Goal: Task Accomplishment & Management: Use online tool/utility

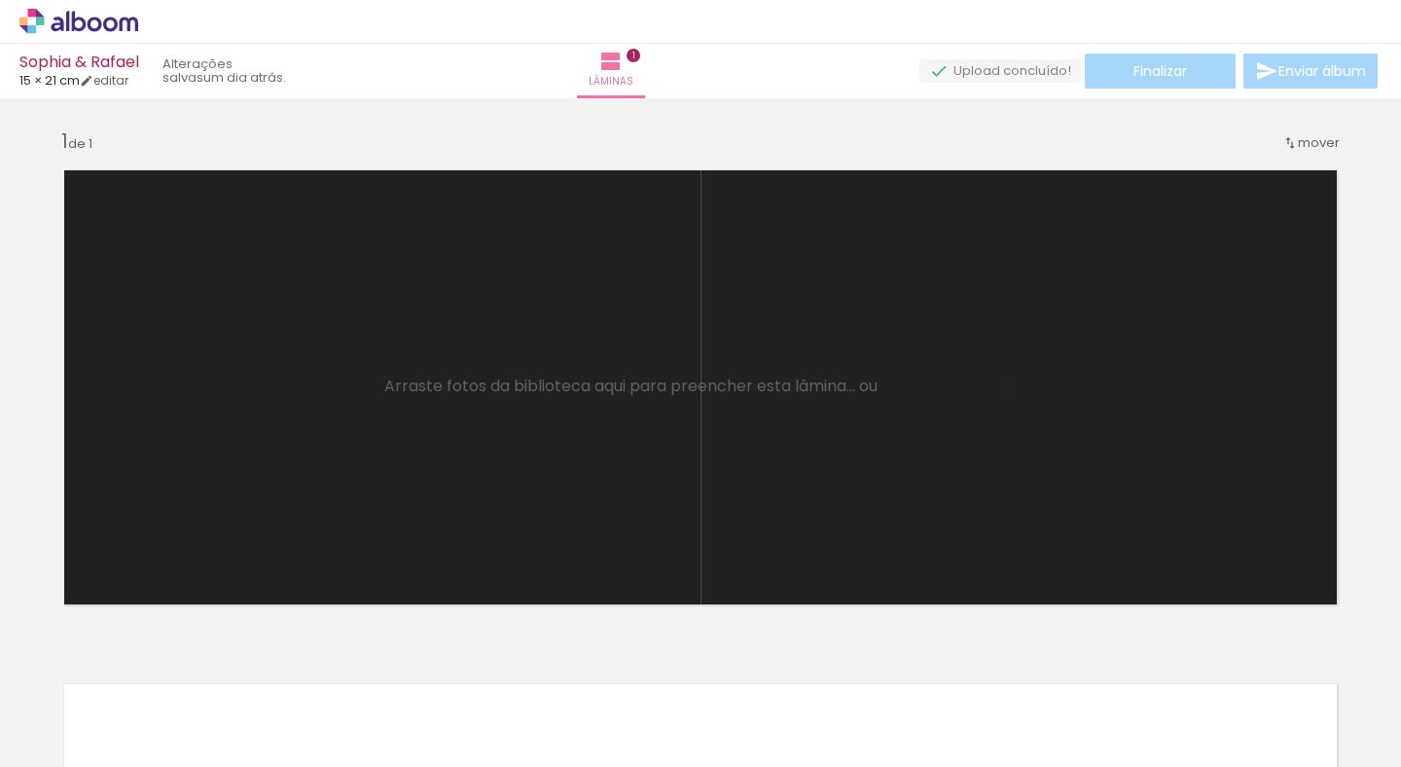
click at [1299, 139] on span "mover" at bounding box center [1319, 142] width 42 height 18
click at [1360, 171] on div "Inserir lâmina 1 de 1" at bounding box center [700, 619] width 1401 height 1028
click at [90, 709] on input "Todas as fotos" at bounding box center [55, 708] width 74 height 17
click at [173, 519] on quentale-layouter at bounding box center [701, 387] width 1304 height 465
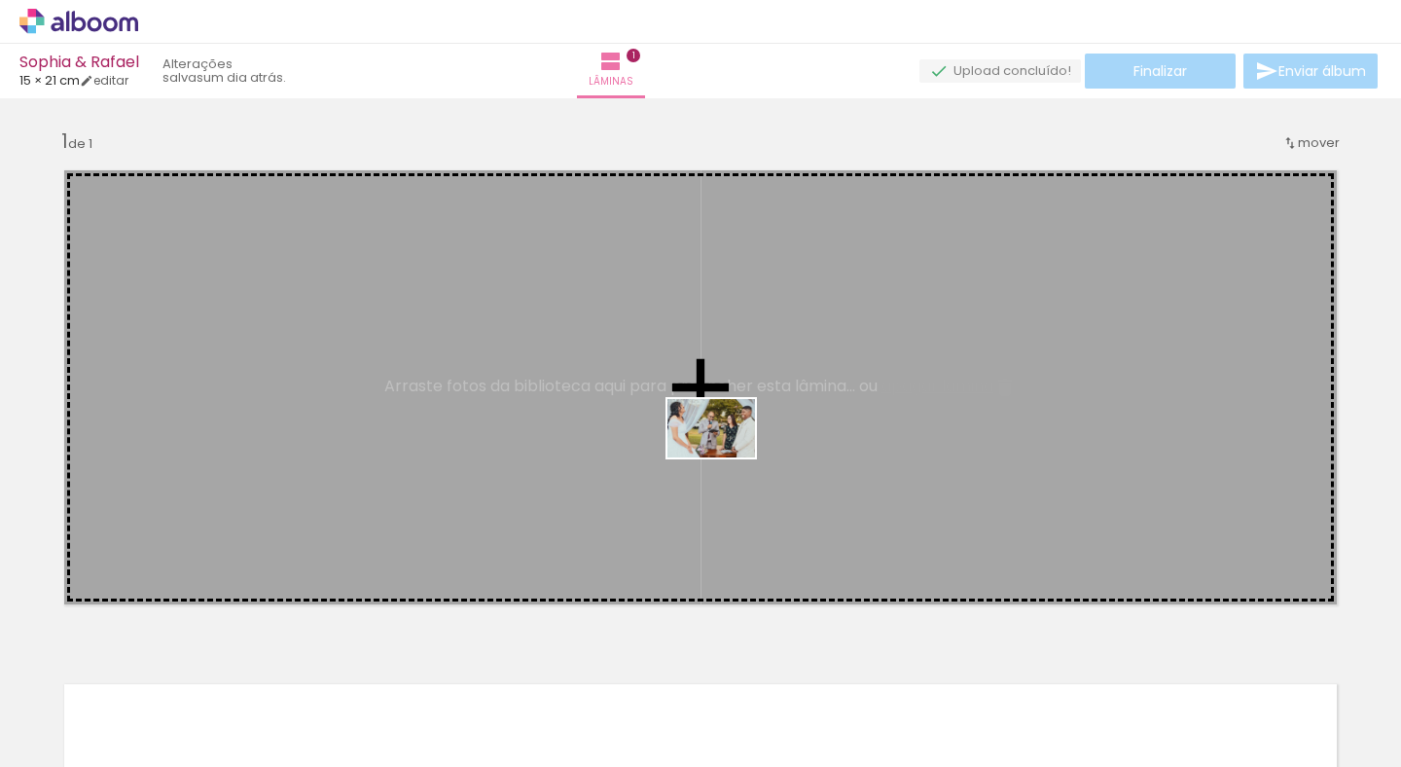
drag, startPoint x: 619, startPoint y: 707, endPoint x: 726, endPoint y: 457, distance: 272.0
click at [726, 457] on quentale-workspace at bounding box center [700, 383] width 1401 height 767
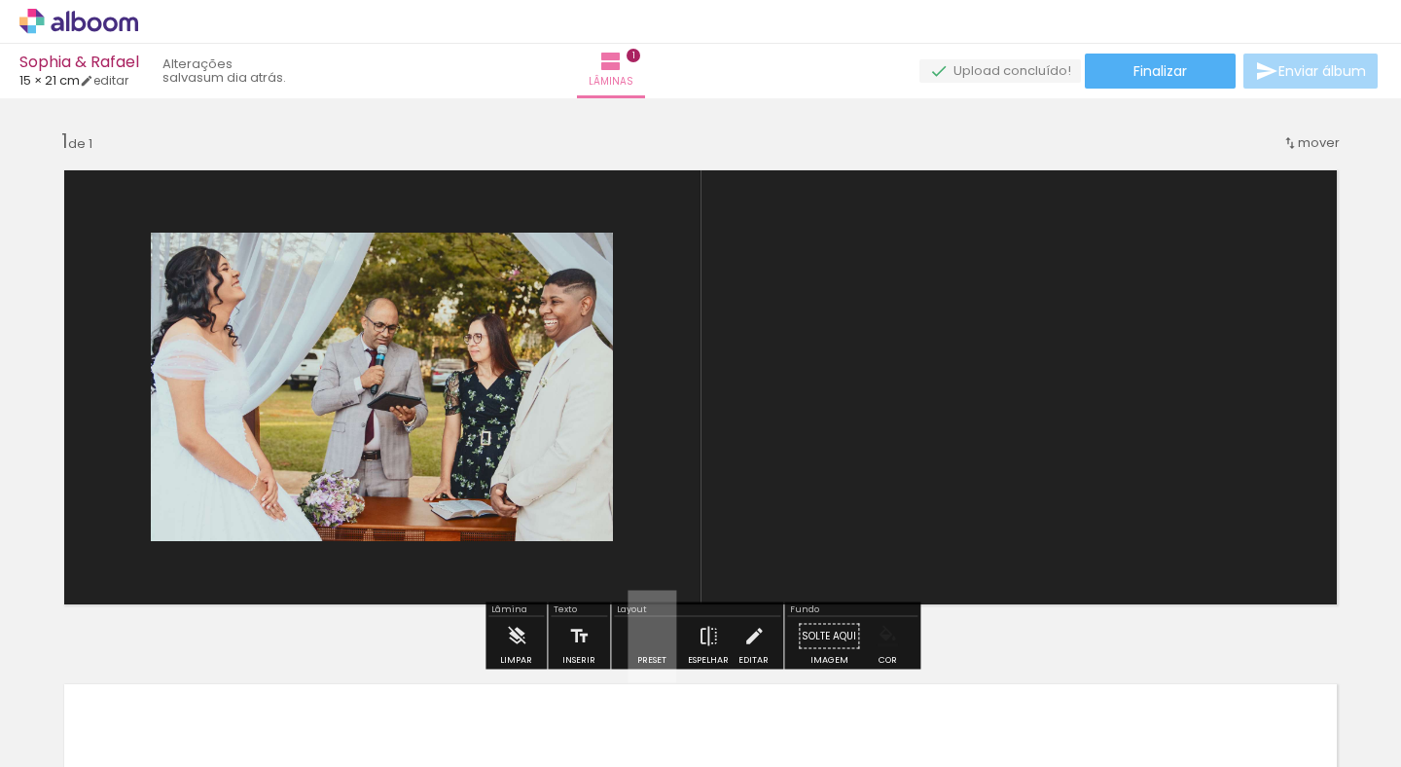
click at [462, 393] on quentale-photo at bounding box center [382, 387] width 462 height 308
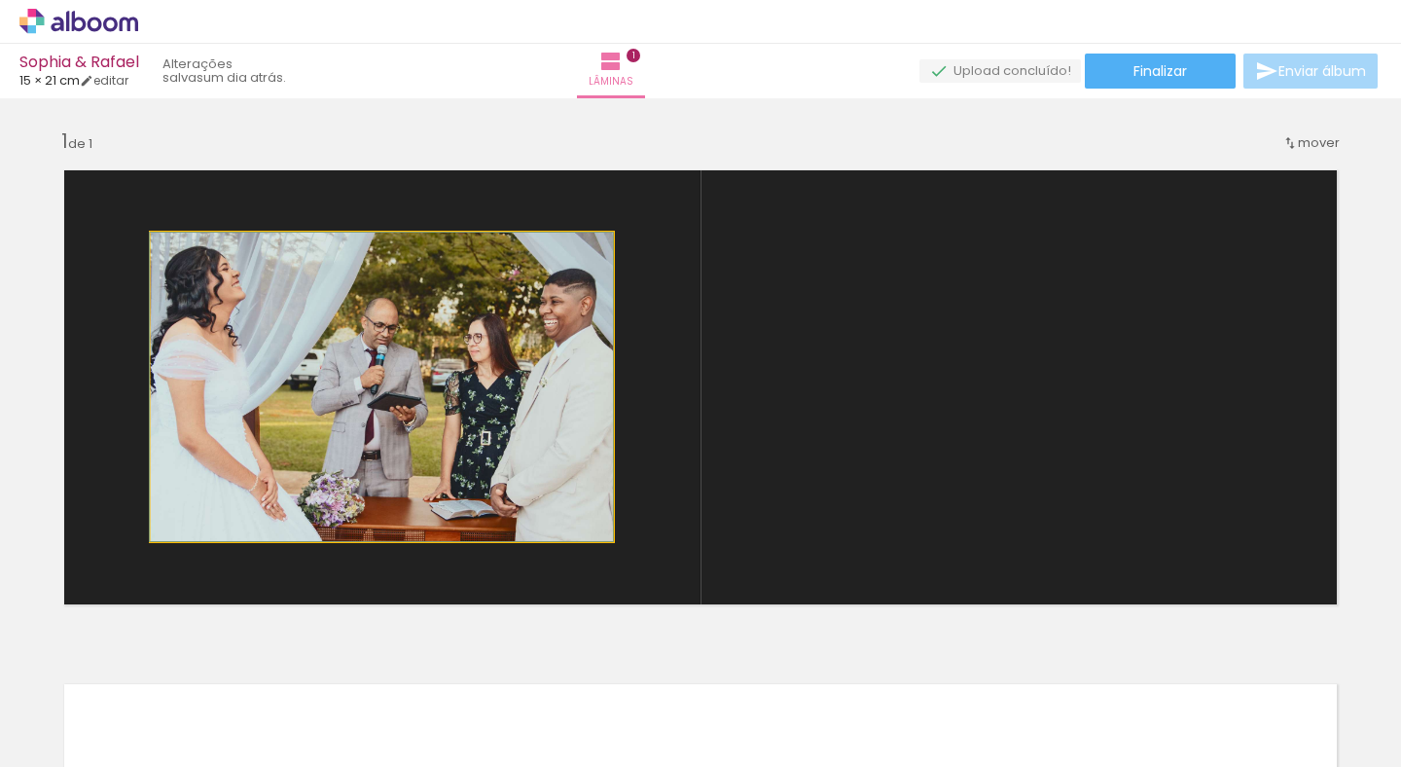
type paper-slider "100"
drag, startPoint x: 196, startPoint y: 253, endPoint x: 162, endPoint y: 244, distance: 35.2
click at [162, 244] on div at bounding box center [224, 252] width 135 height 29
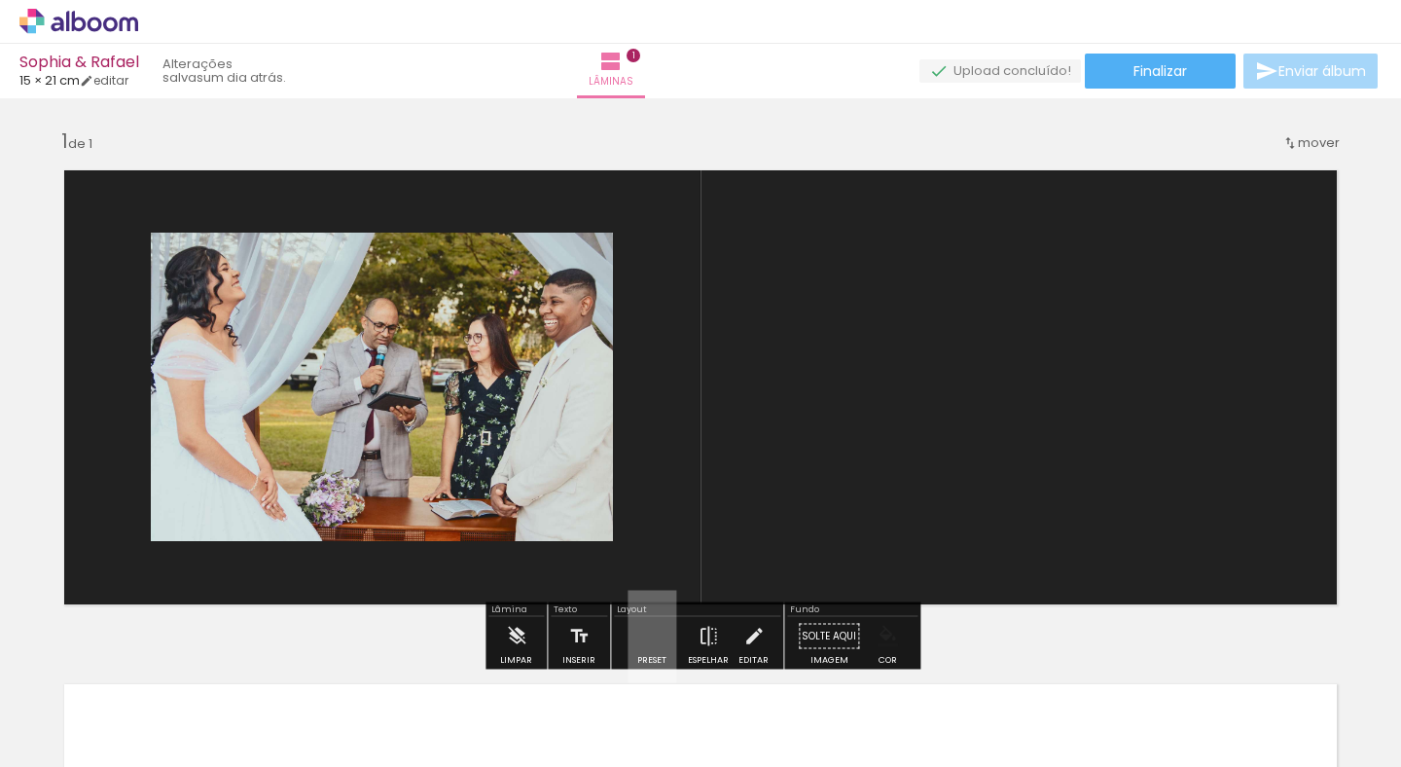
click at [339, 254] on div at bounding box center [349, 252] width 23 height 19
click at [0, 0] on slot "P&B" at bounding box center [0, 0] width 0 height 0
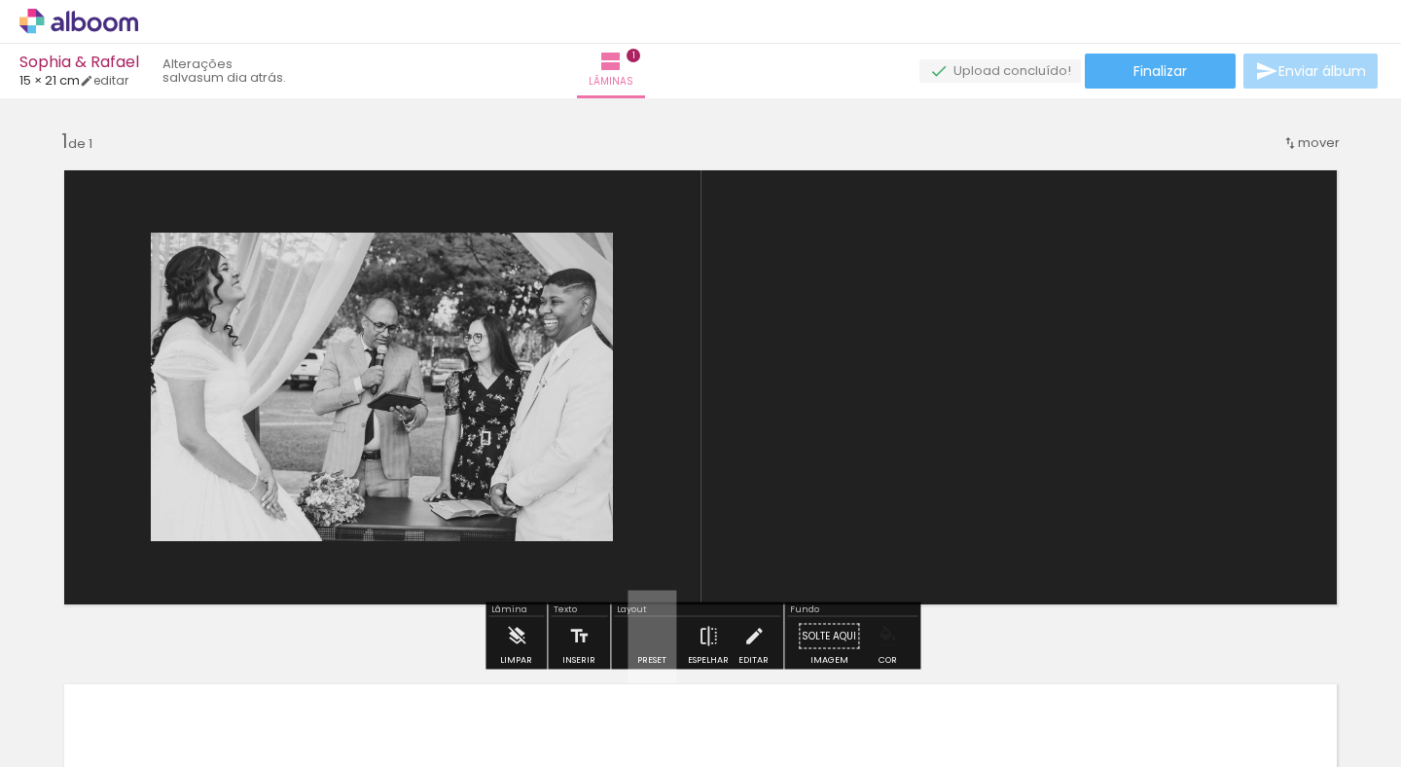
click at [0, 0] on slot "P&B" at bounding box center [0, 0] width 0 height 0
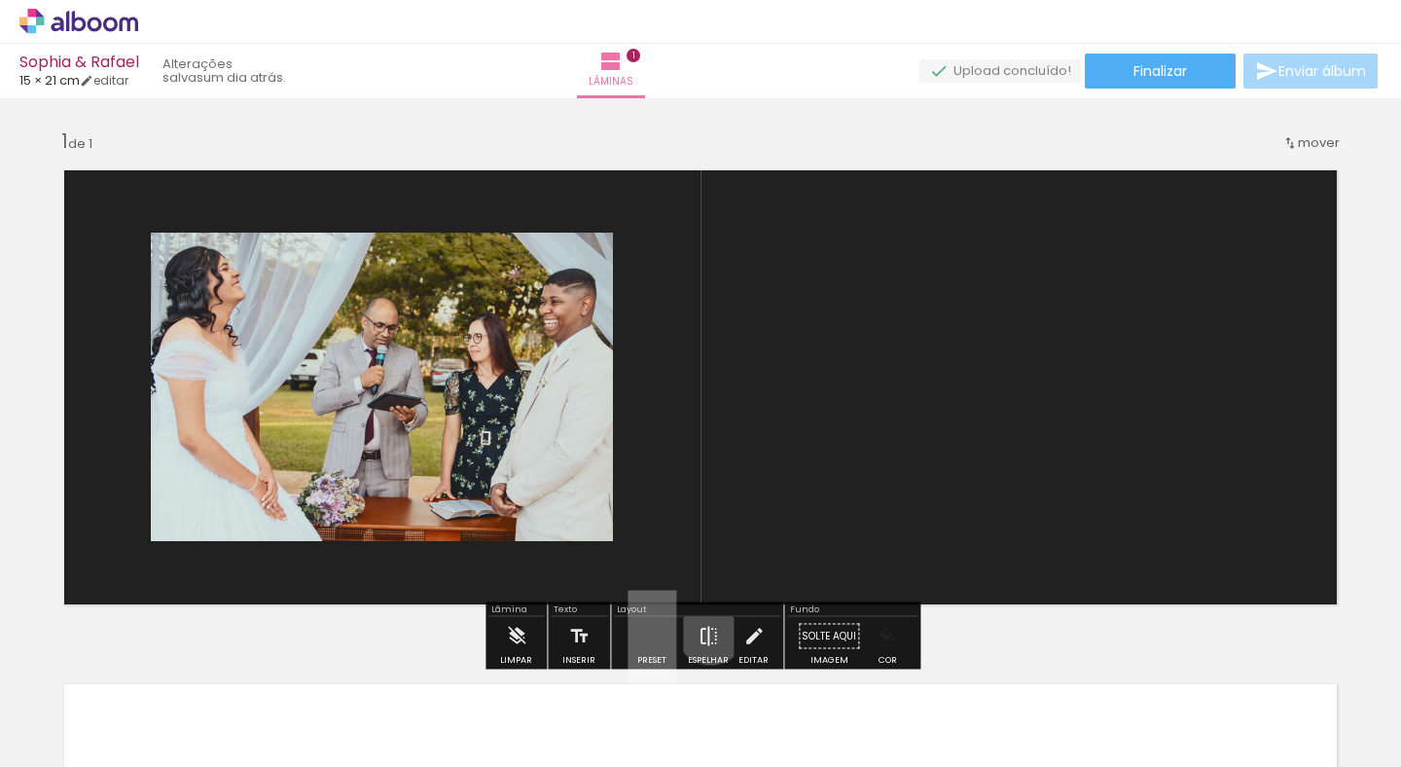
click at [706, 630] on iron-icon at bounding box center [708, 636] width 21 height 39
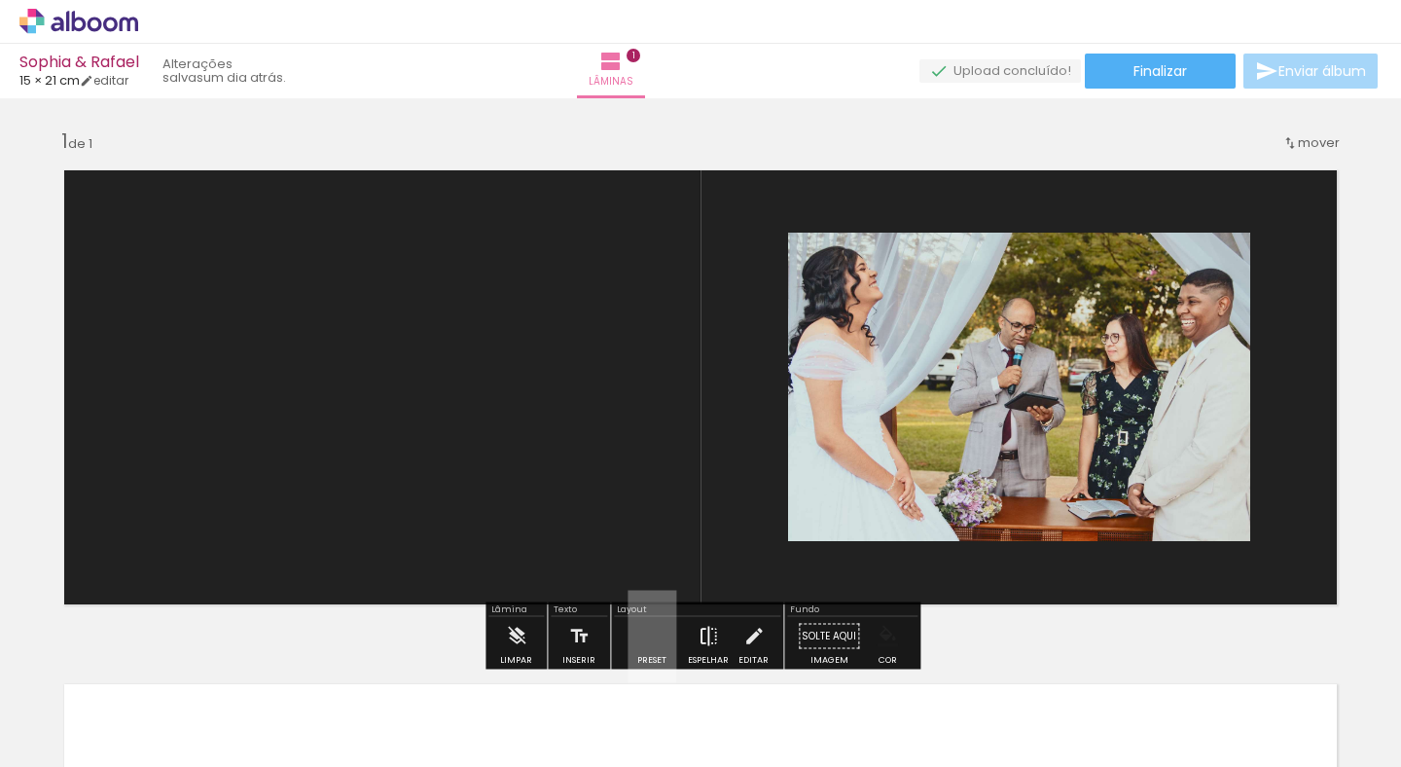
click at [706, 630] on iron-icon at bounding box center [708, 636] width 21 height 39
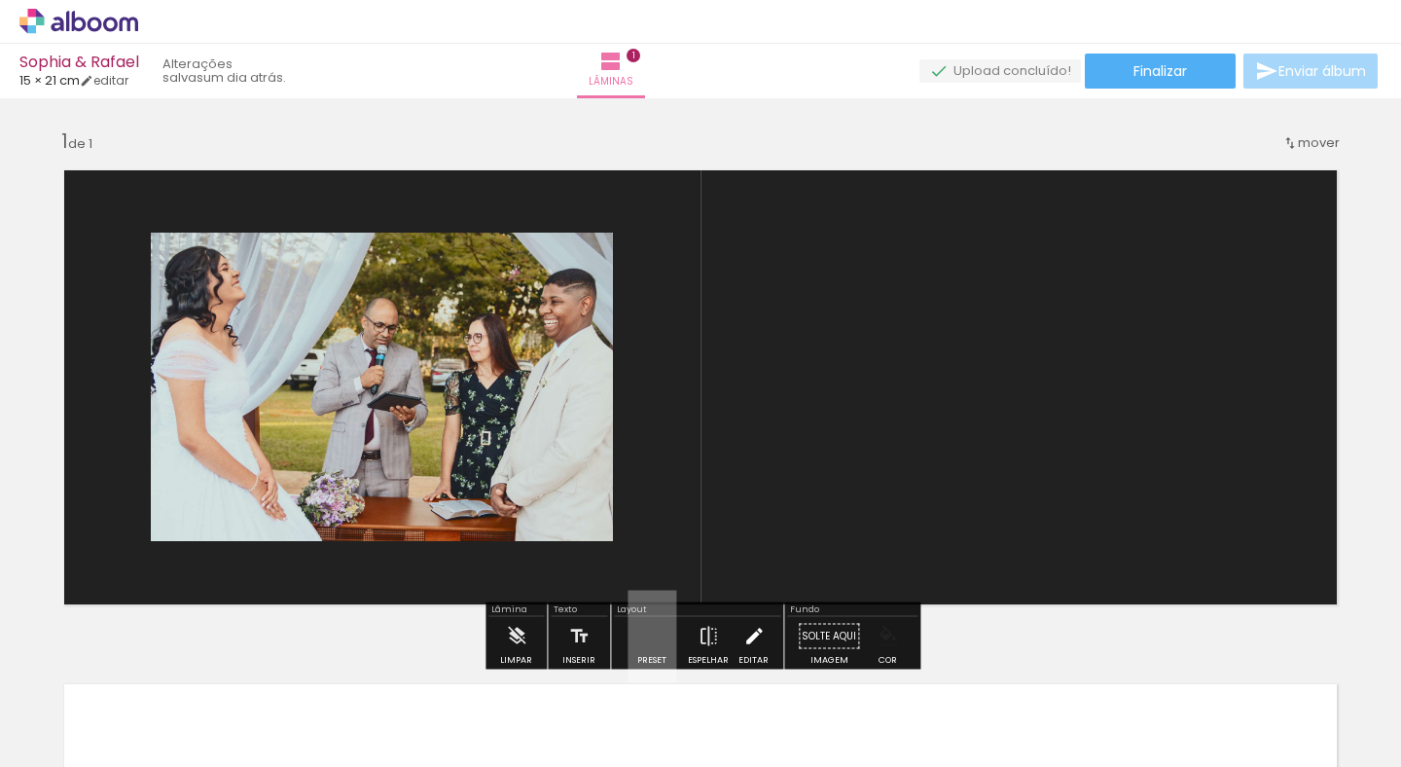
click at [753, 632] on iron-icon at bounding box center [753, 636] width 21 height 39
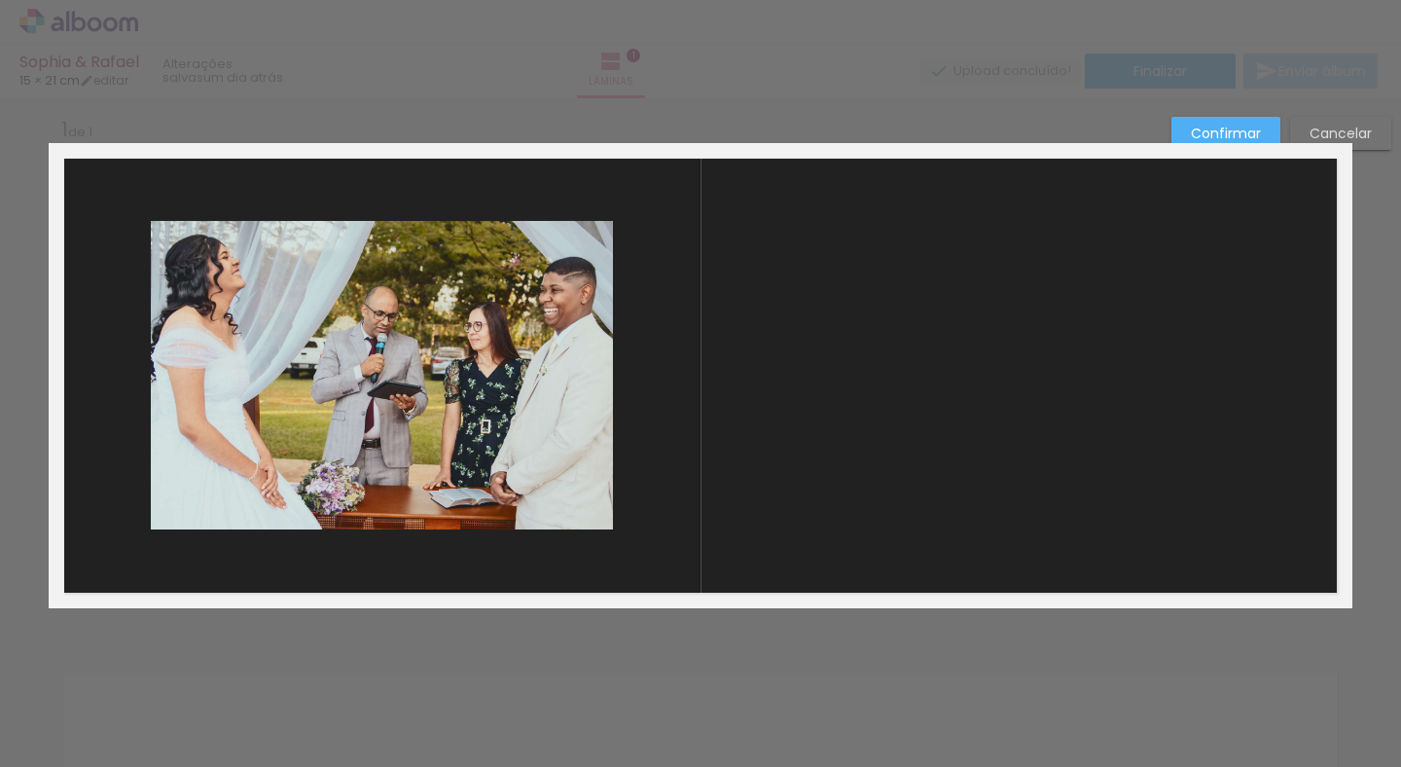
scroll to position [16, 0]
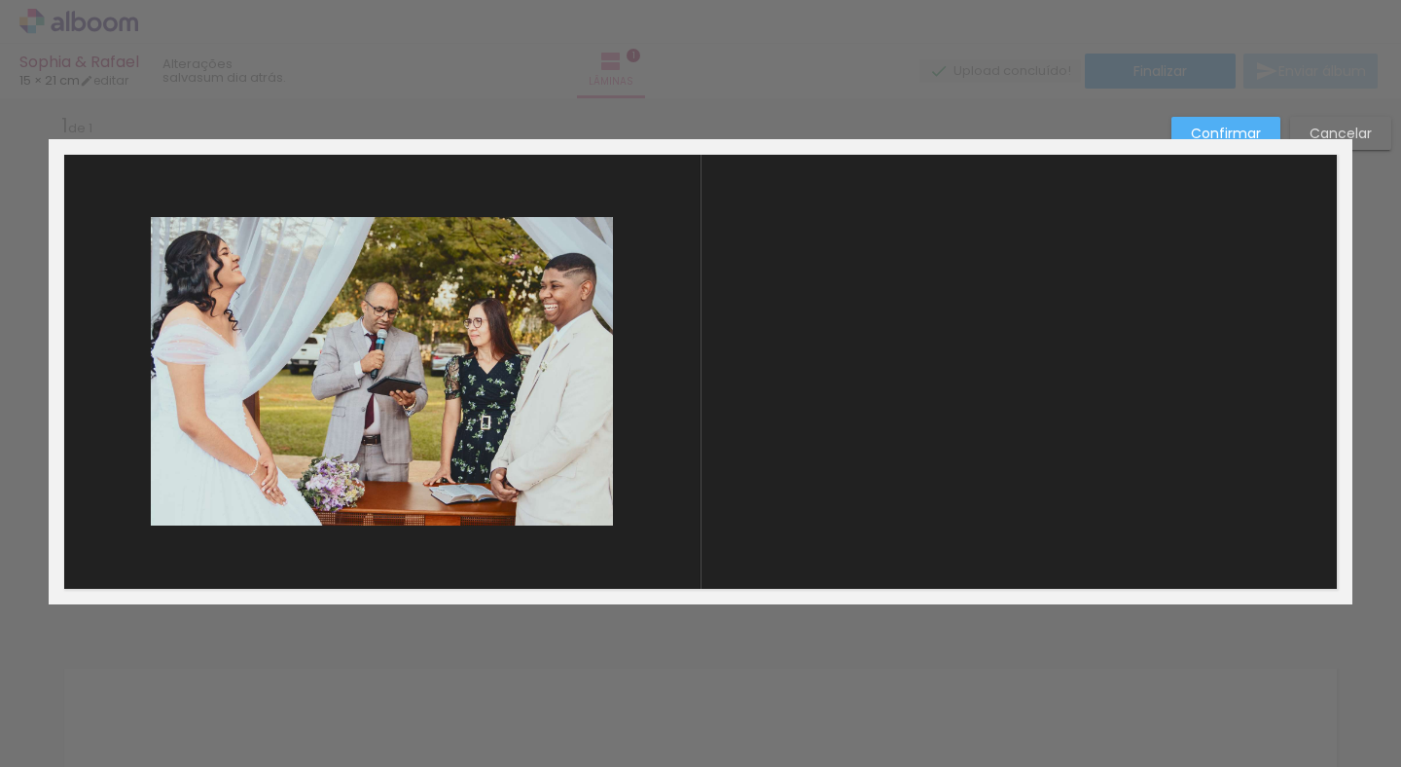
click at [0, 0] on slot "Confirmar" at bounding box center [0, 0] width 0 height 0
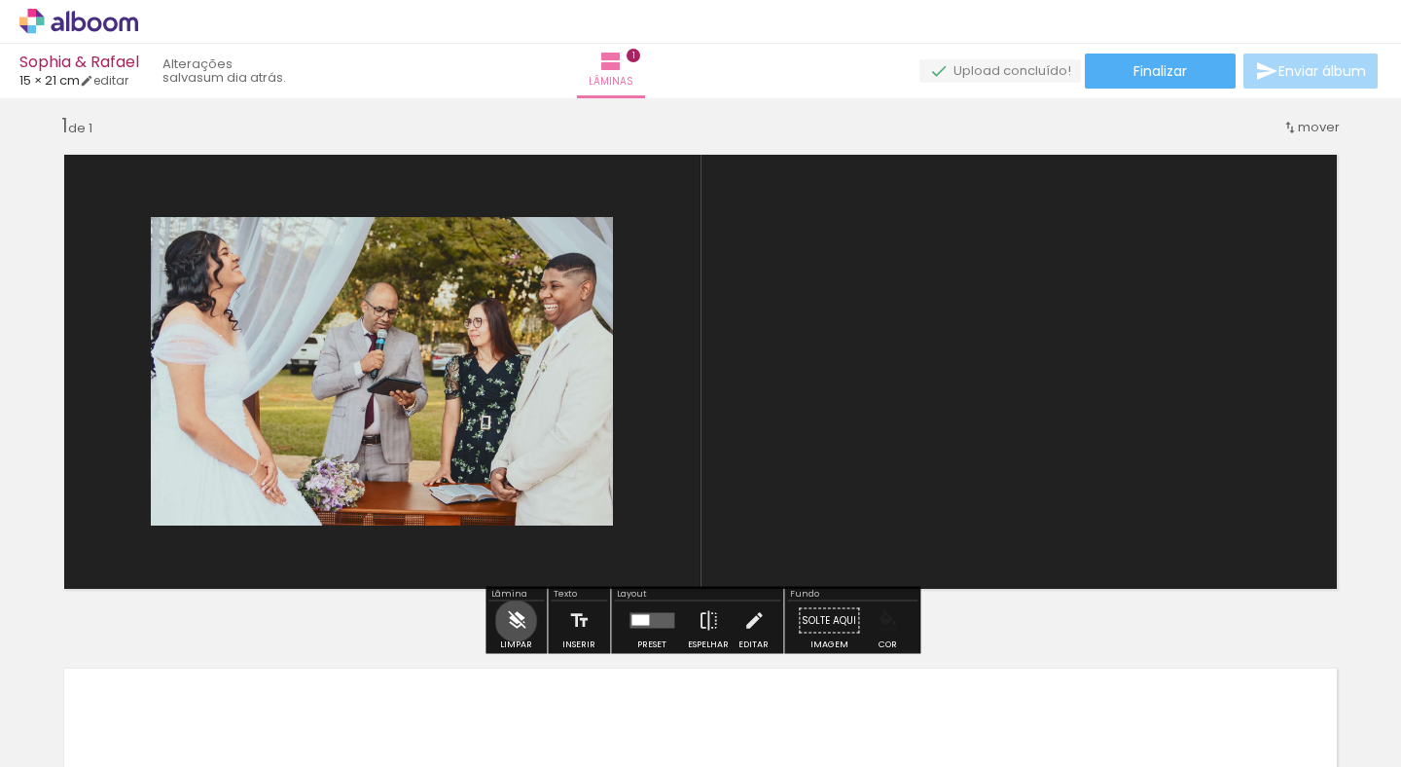
click at [516, 621] on iron-icon at bounding box center [516, 620] width 21 height 39
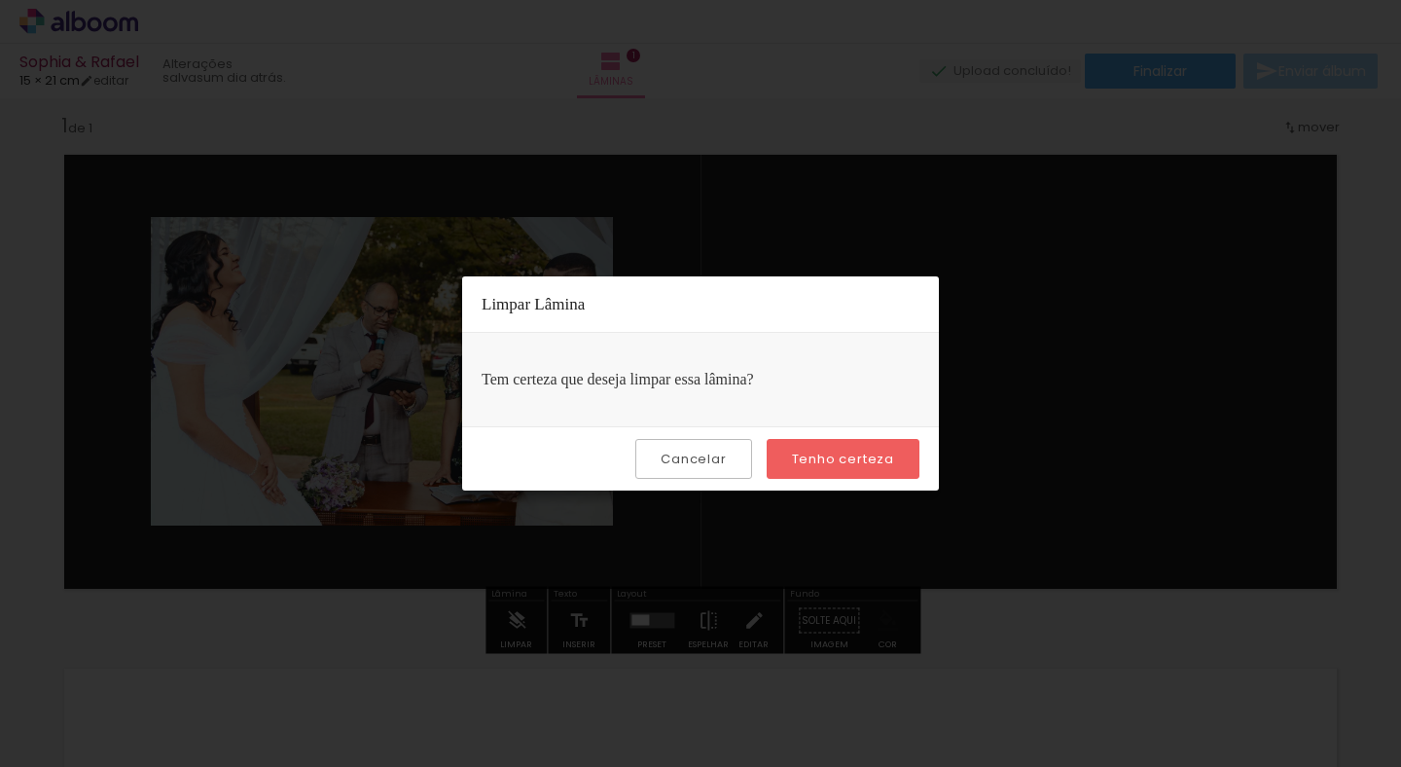
click at [0, 0] on slot "Tenho certeza" at bounding box center [0, 0] width 0 height 0
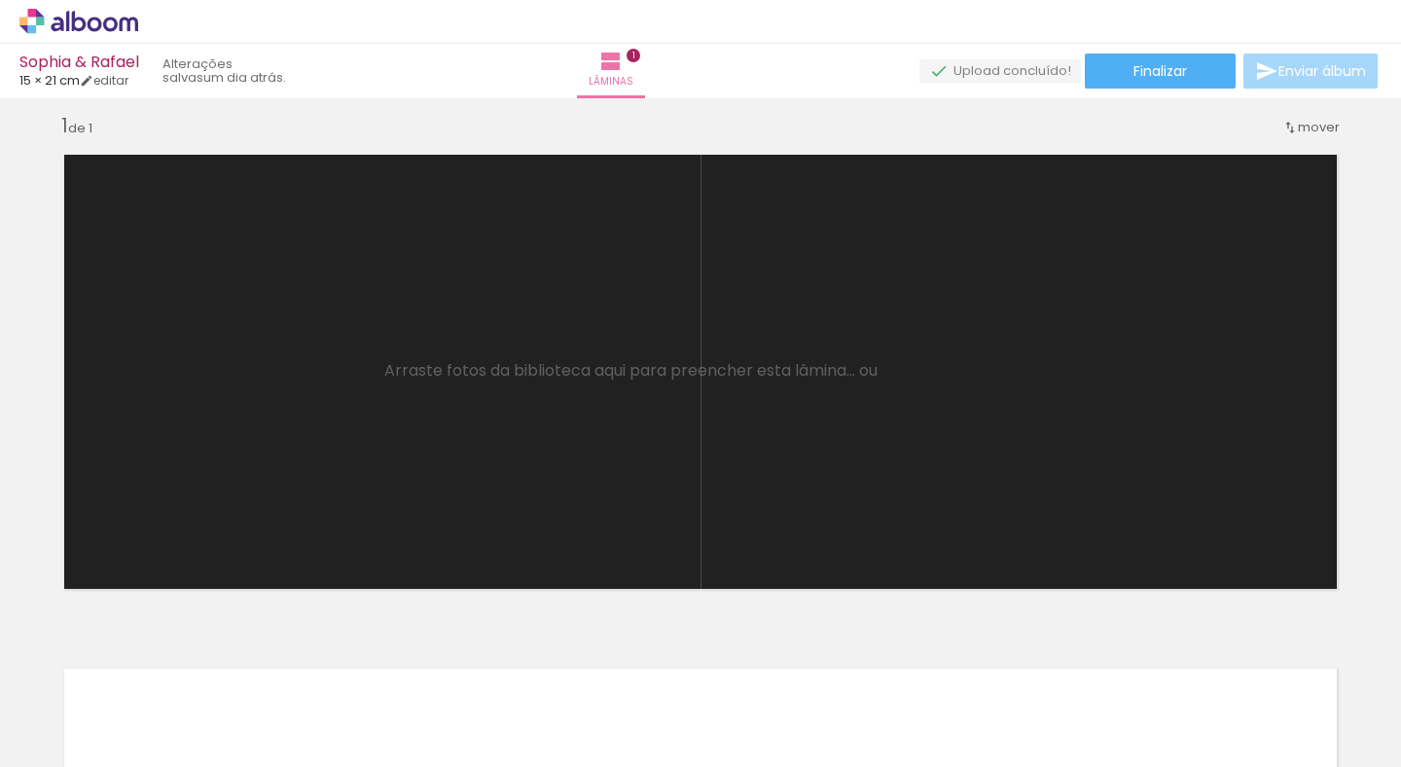
scroll to position [0, 2757]
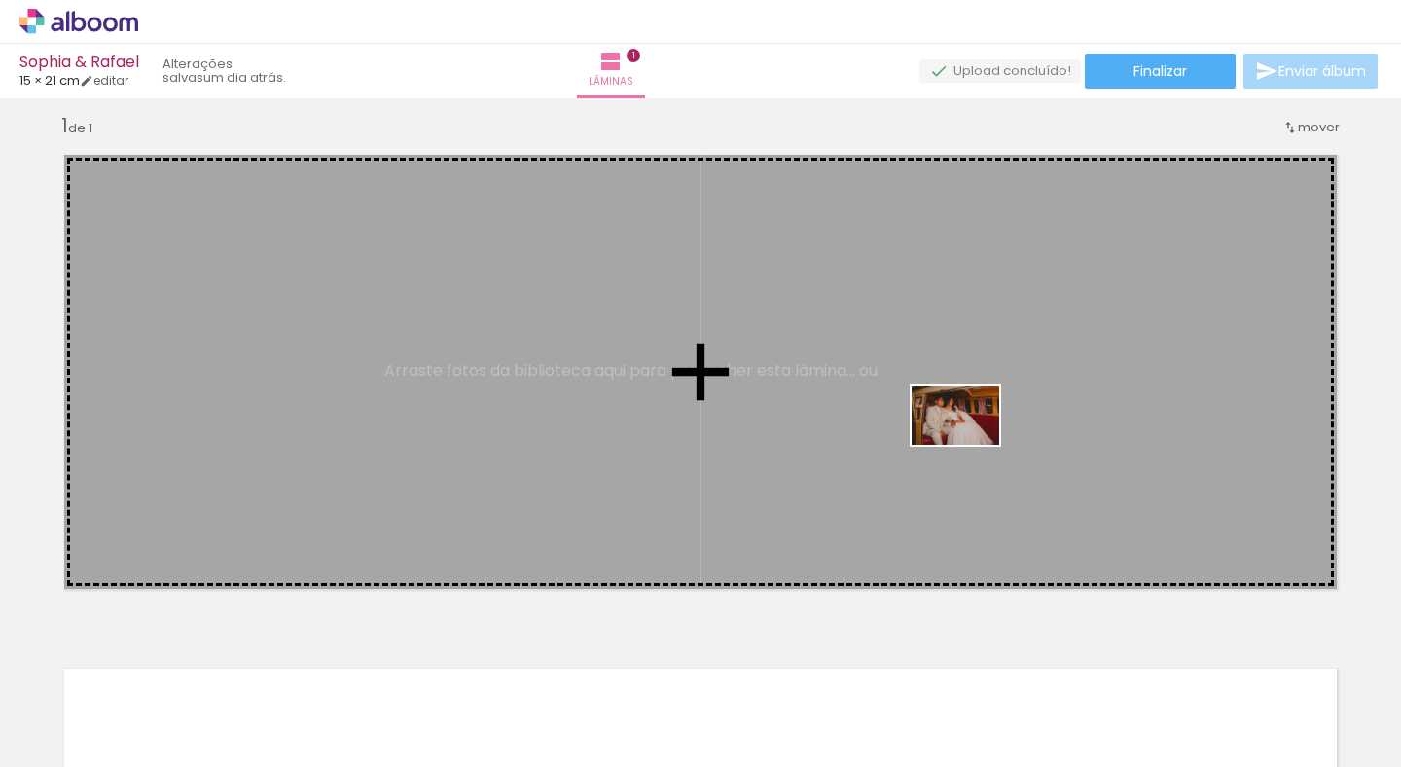
drag, startPoint x: 1272, startPoint y: 711, endPoint x: 968, endPoint y: 438, distance: 408.5
click at [968, 438] on quentale-workspace at bounding box center [700, 383] width 1401 height 767
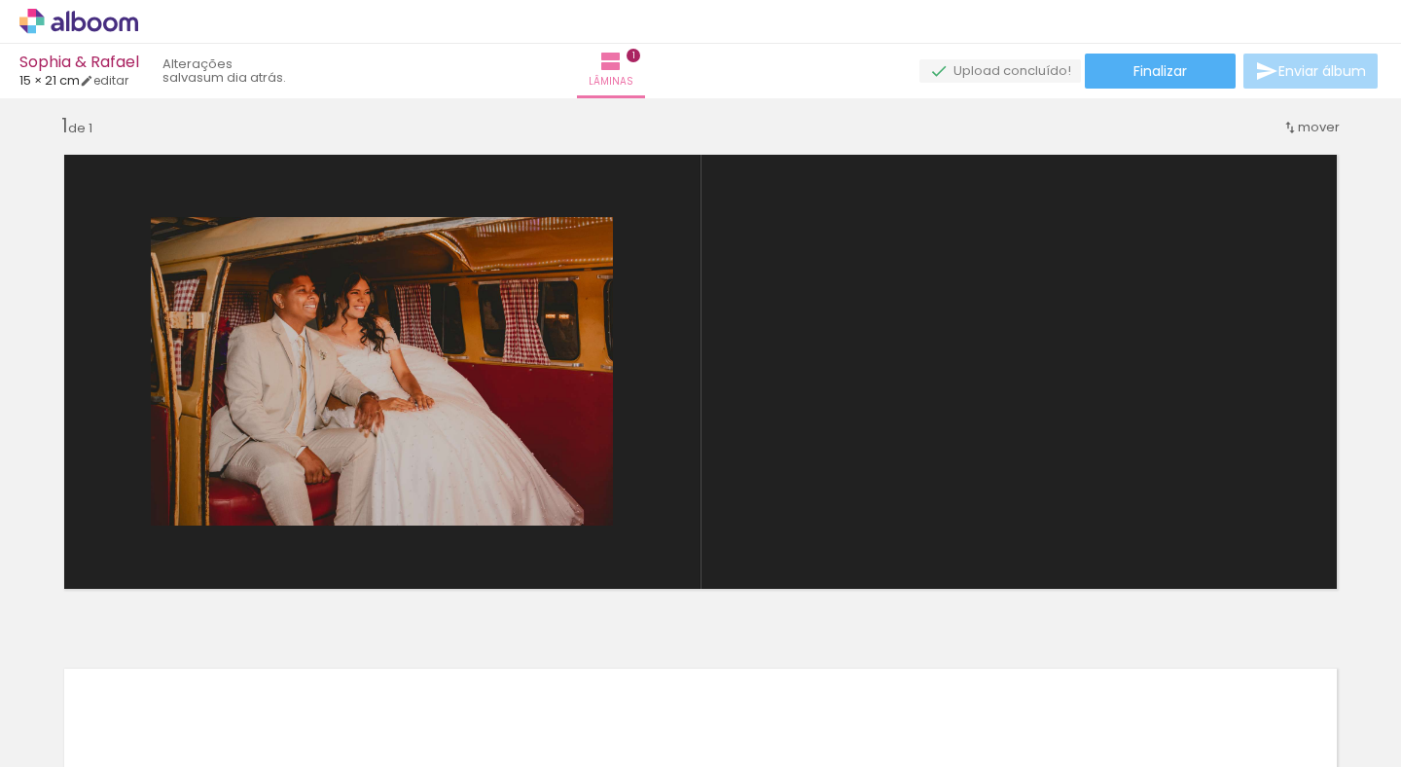
scroll to position [0, 1933]
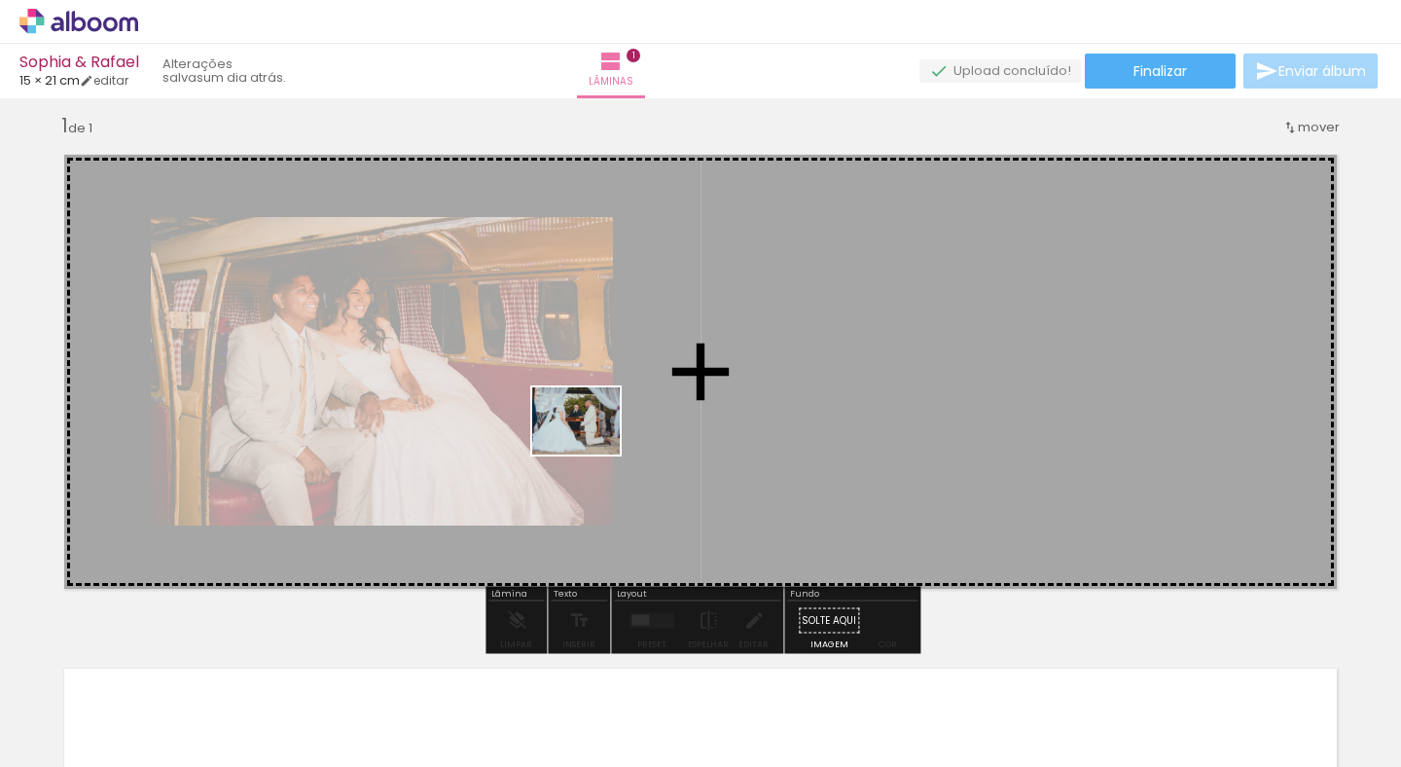
drag, startPoint x: 539, startPoint y: 715, endPoint x: 584, endPoint y: 440, distance: 279.0
click at [584, 440] on quentale-workspace at bounding box center [700, 383] width 1401 height 767
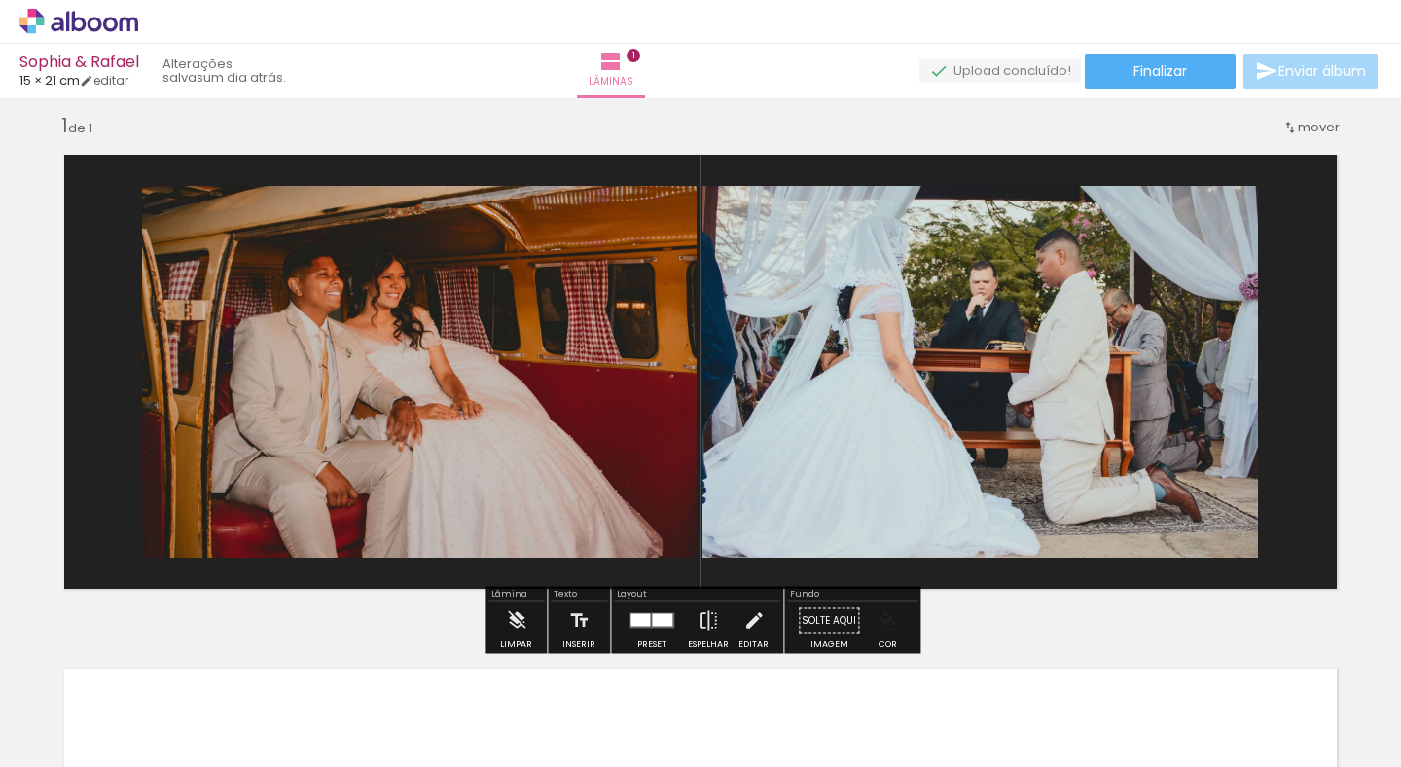
click at [884, 361] on quentale-photo at bounding box center [980, 372] width 556 height 372
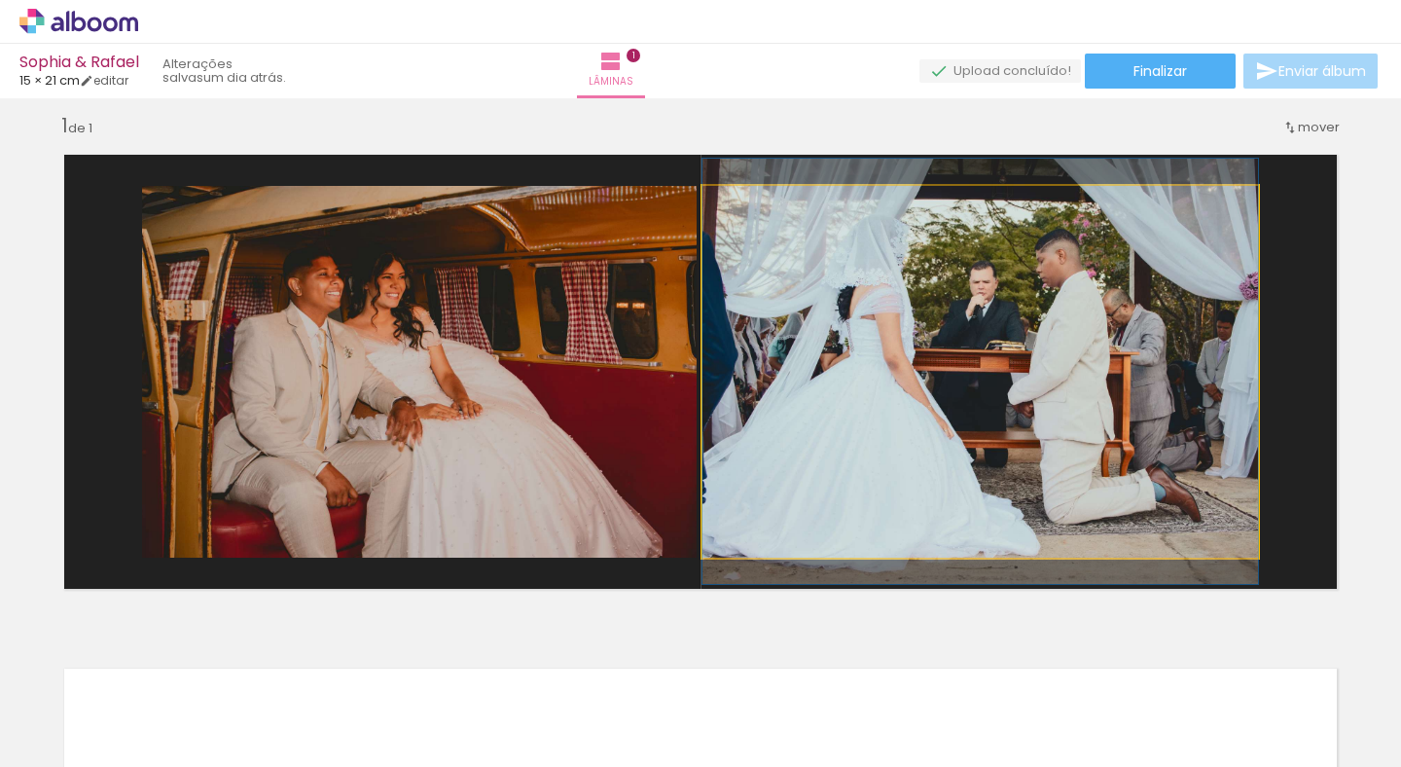
click at [884, 361] on quentale-photo at bounding box center [980, 372] width 556 height 372
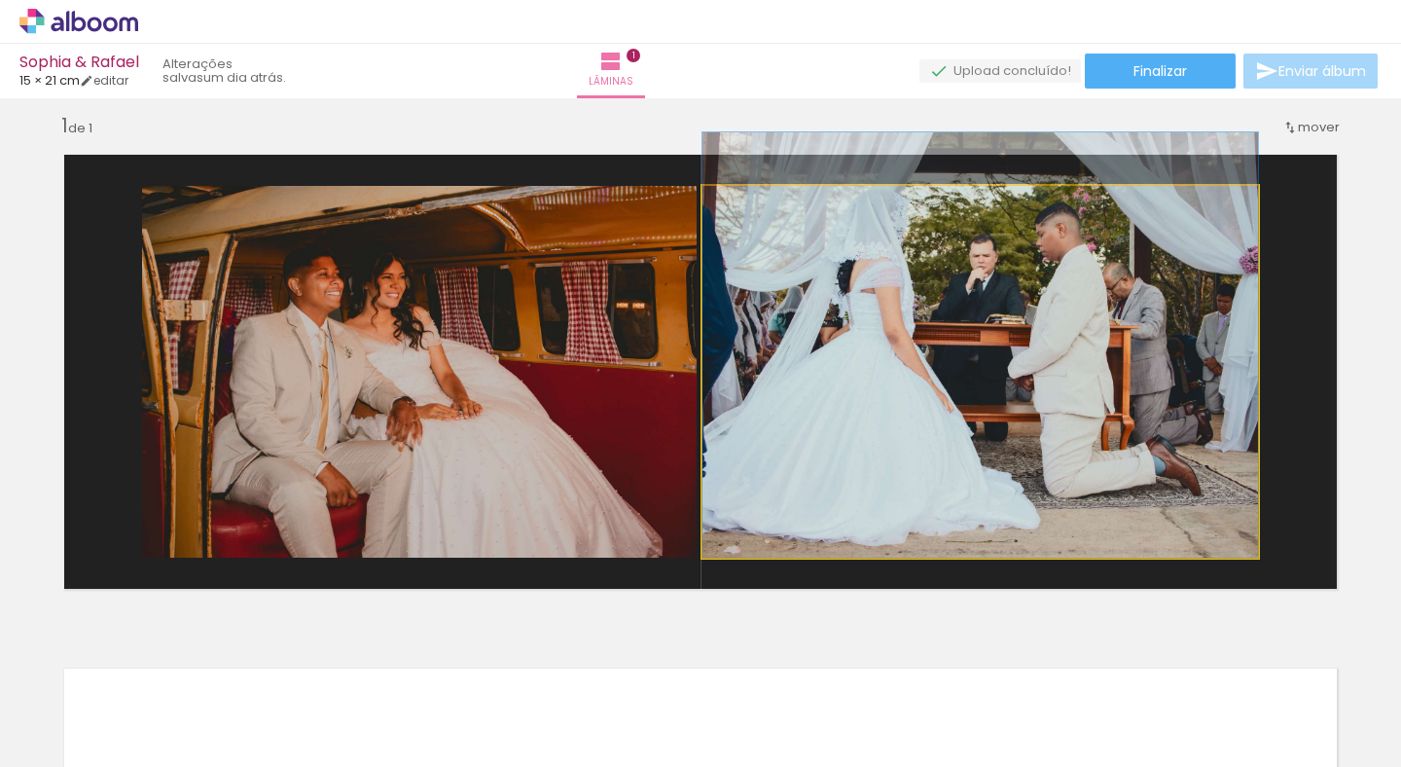
drag, startPoint x: 884, startPoint y: 361, endPoint x: 974, endPoint y: 233, distance: 156.5
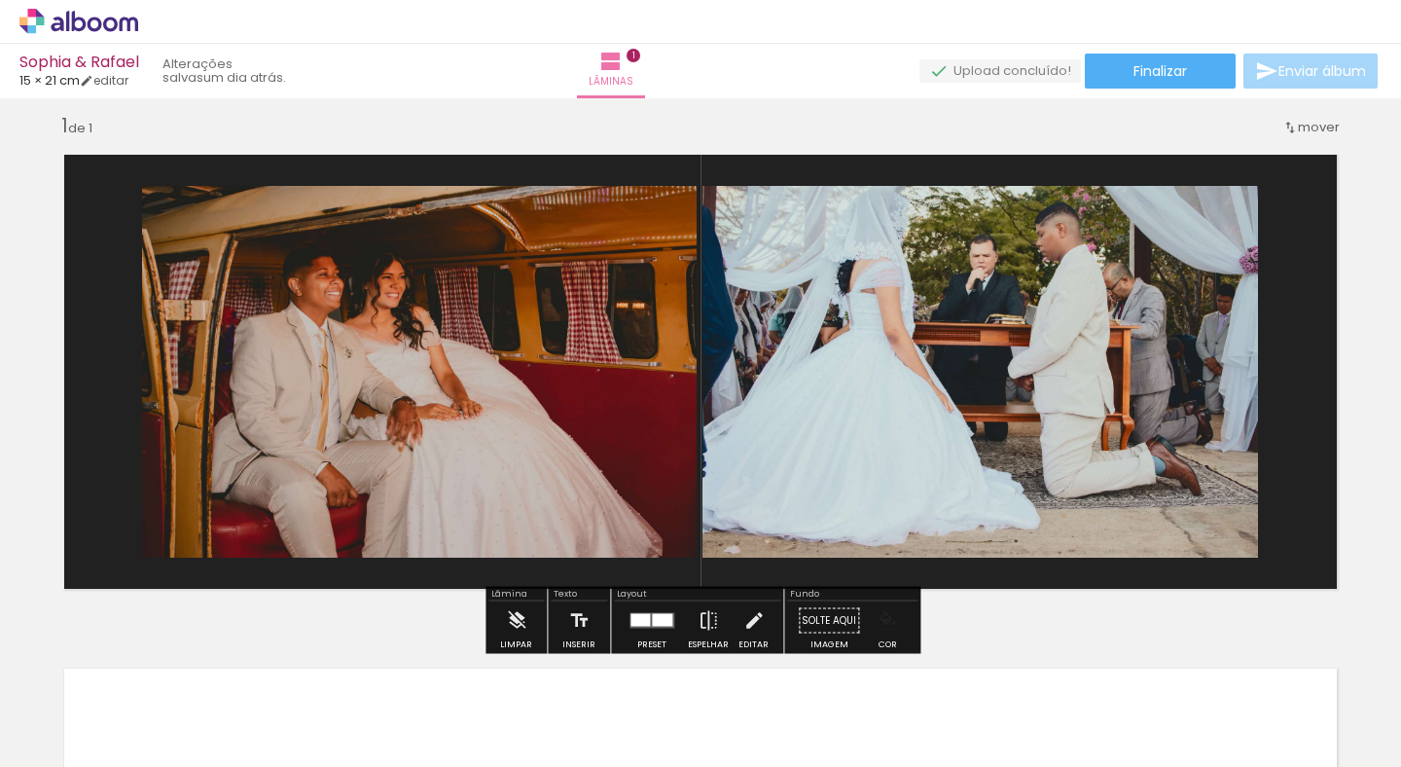
click at [974, 233] on quentale-photo at bounding box center [980, 372] width 556 height 372
click at [883, 612] on iron-icon "color picker" at bounding box center [887, 620] width 21 height 21
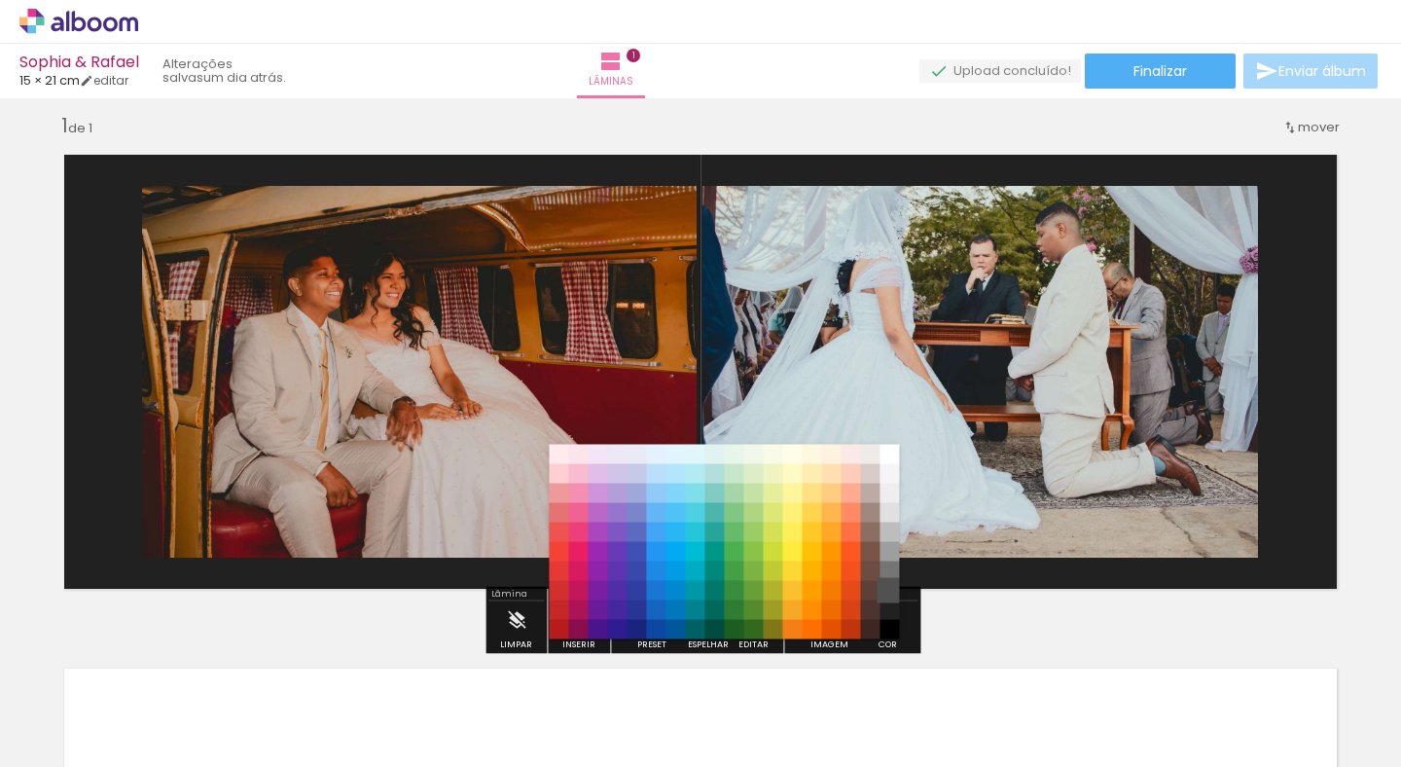
click at [891, 593] on paper-item "#515151" at bounding box center [890, 590] width 19 height 19
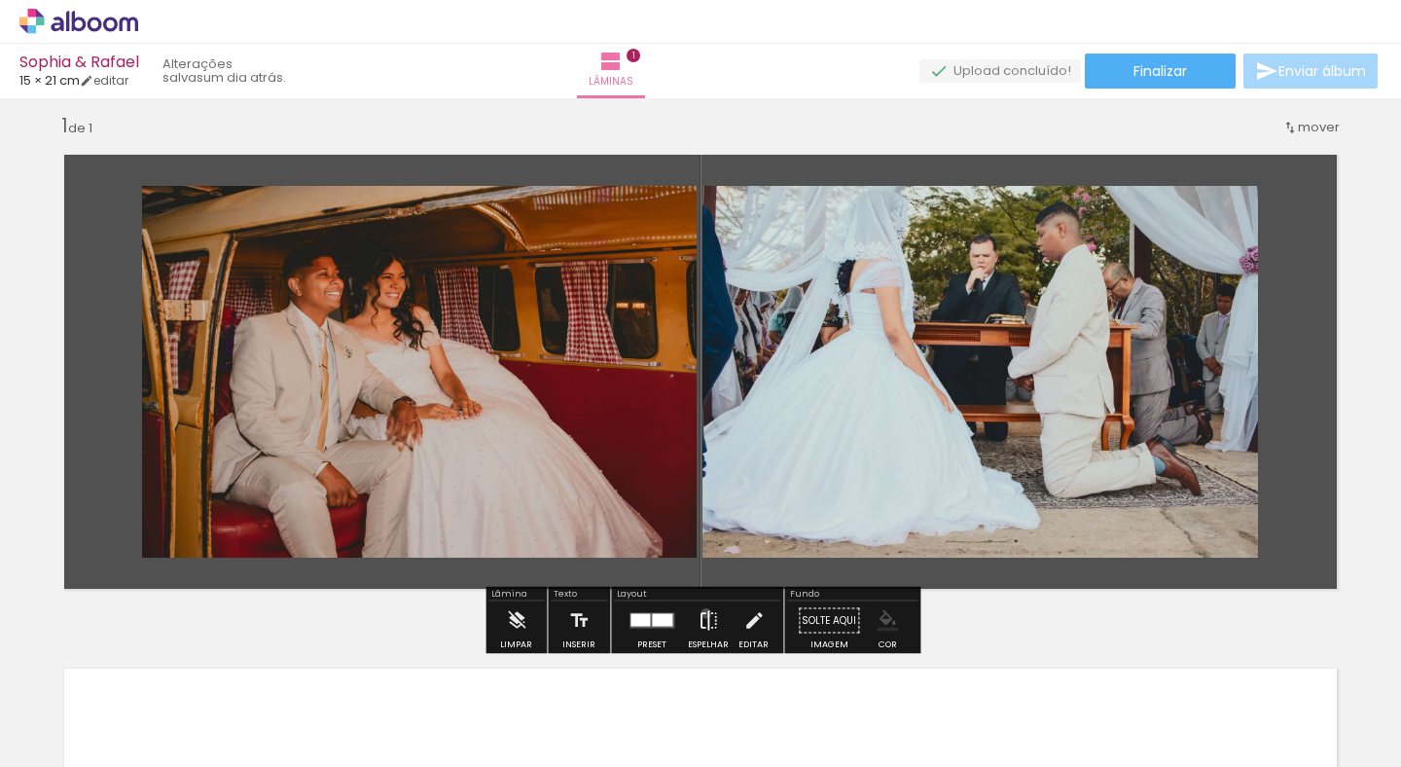
click at [702, 613] on iron-icon at bounding box center [708, 620] width 21 height 39
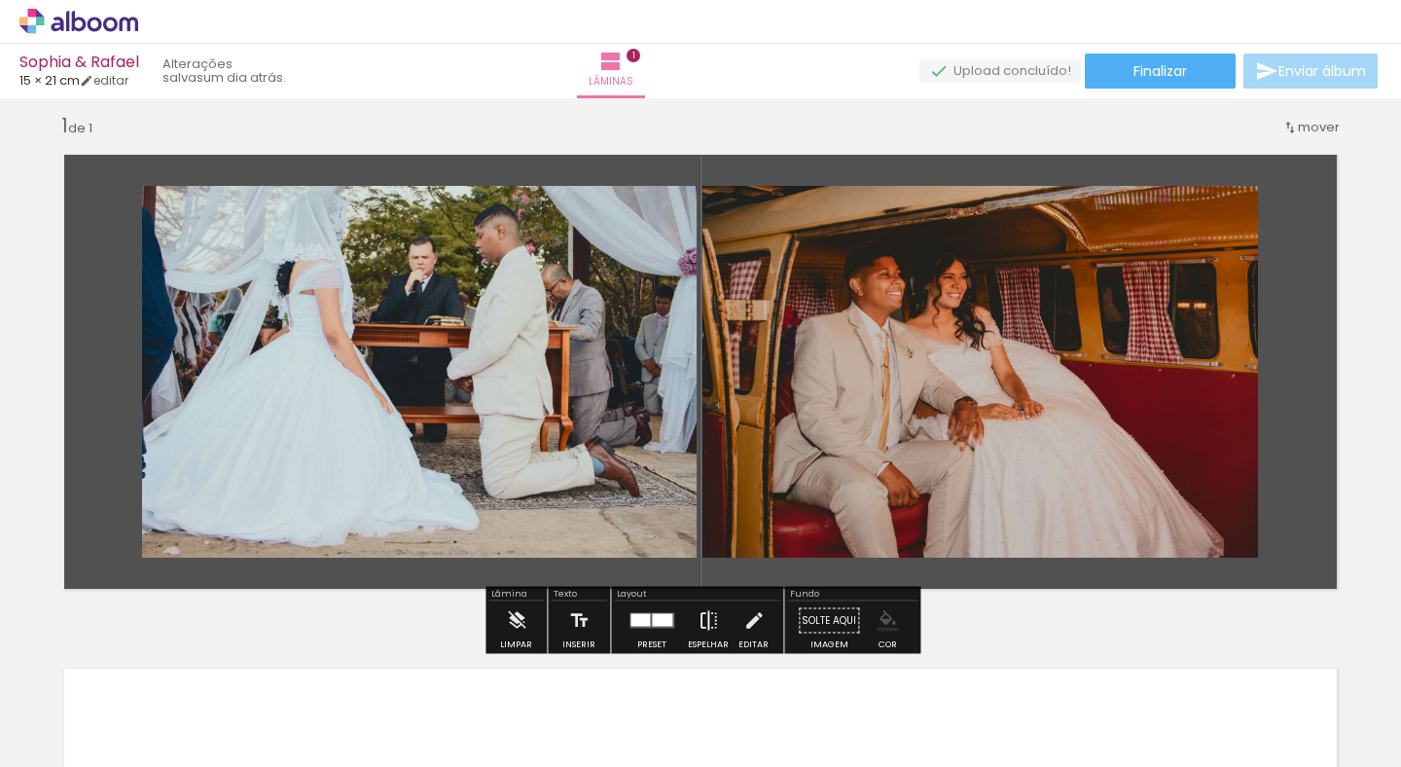
click at [702, 613] on iron-icon at bounding box center [708, 620] width 21 height 39
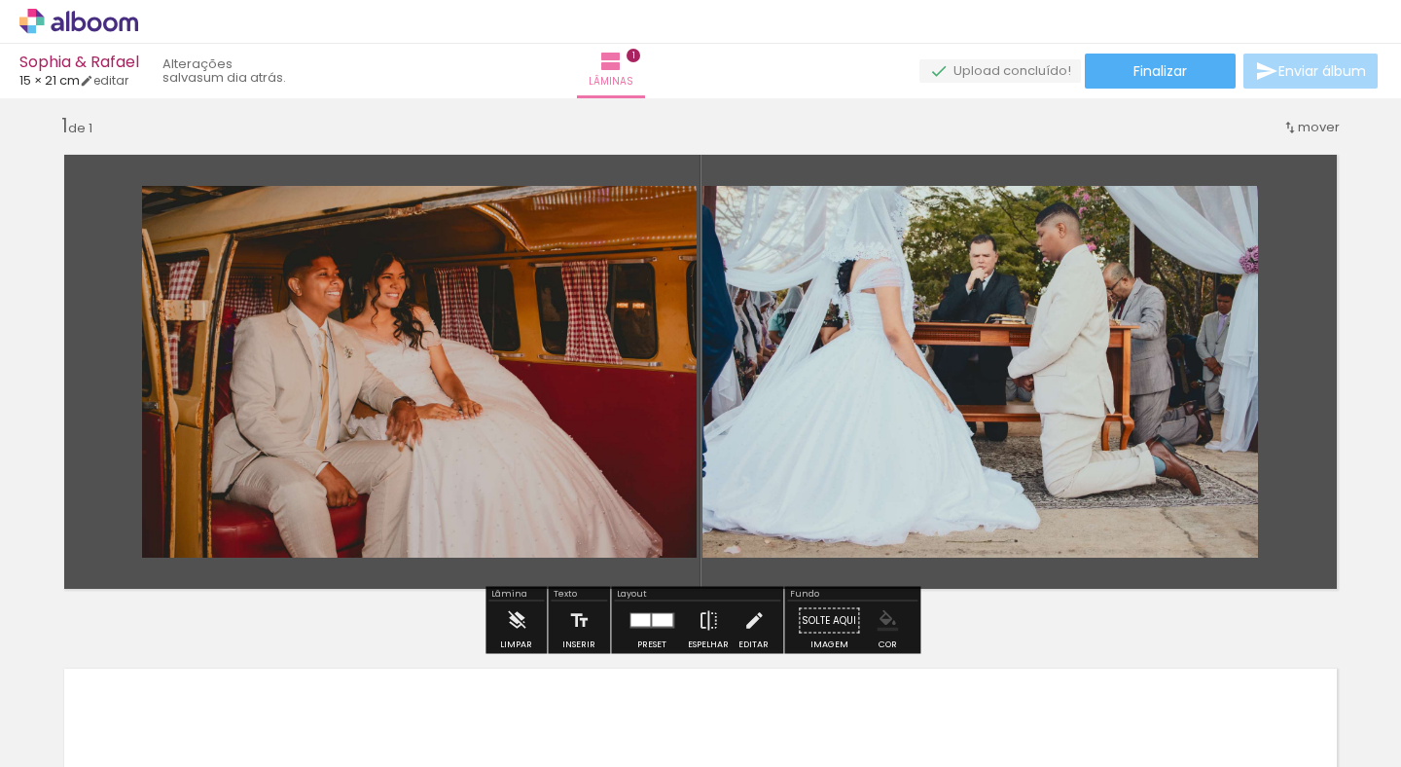
click at [1361, 448] on div "Inserir lâmina 1 de 1" at bounding box center [700, 604] width 1401 height 1028
click at [633, 77] on span "Lâminas" at bounding box center [611, 82] width 45 height 18
click at [623, 57] on iron-icon at bounding box center [610, 61] width 23 height 23
click at [1321, 138] on div "mover" at bounding box center [1310, 127] width 57 height 32
click at [1304, 128] on span "1" at bounding box center [1301, 124] width 5 height 32
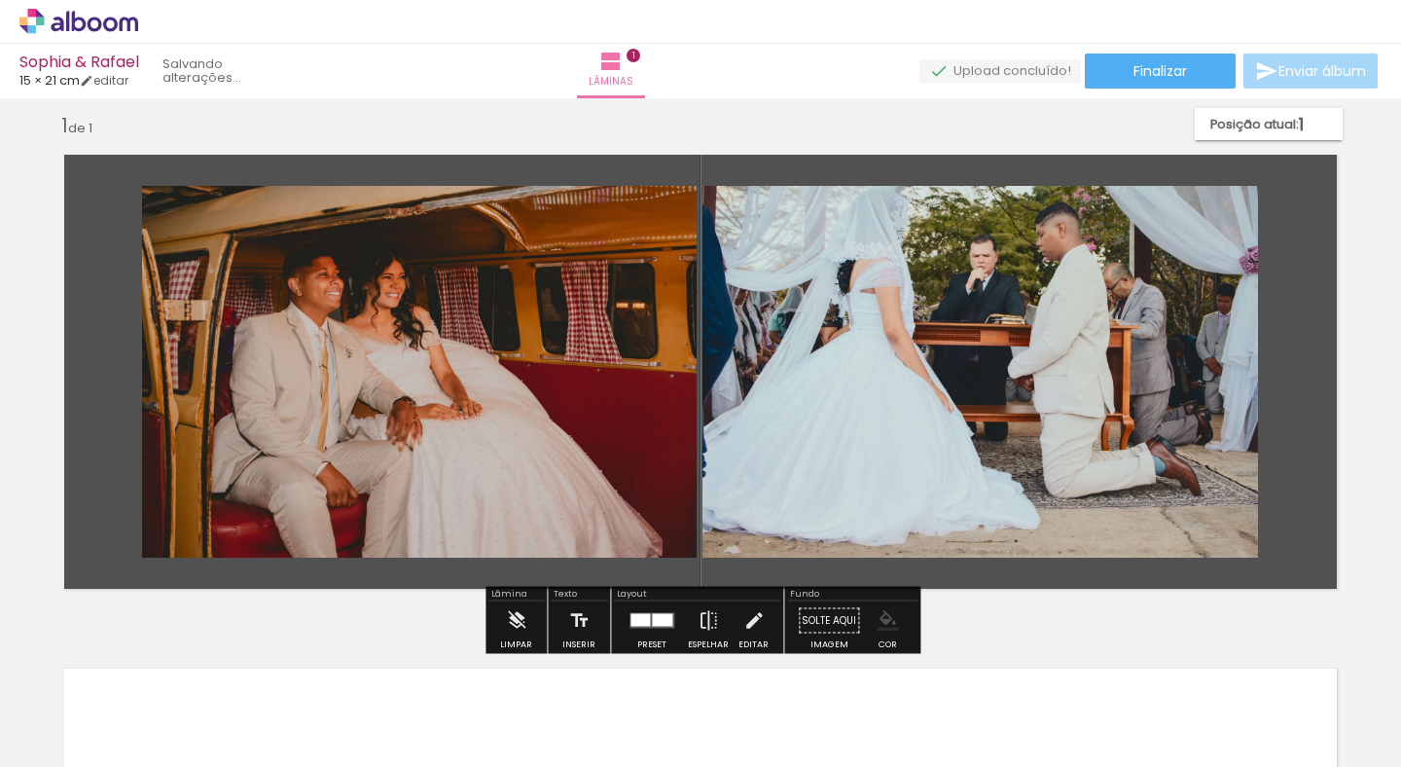
click at [1371, 168] on div "Inserir lâmina 1 de 1" at bounding box center [700, 604] width 1401 height 1028
click at [1032, 631] on div "Inserir lâmina 1 de 1" at bounding box center [700, 604] width 1401 height 1028
click at [1201, 72] on paper-button "Finalizar" at bounding box center [1160, 71] width 151 height 35
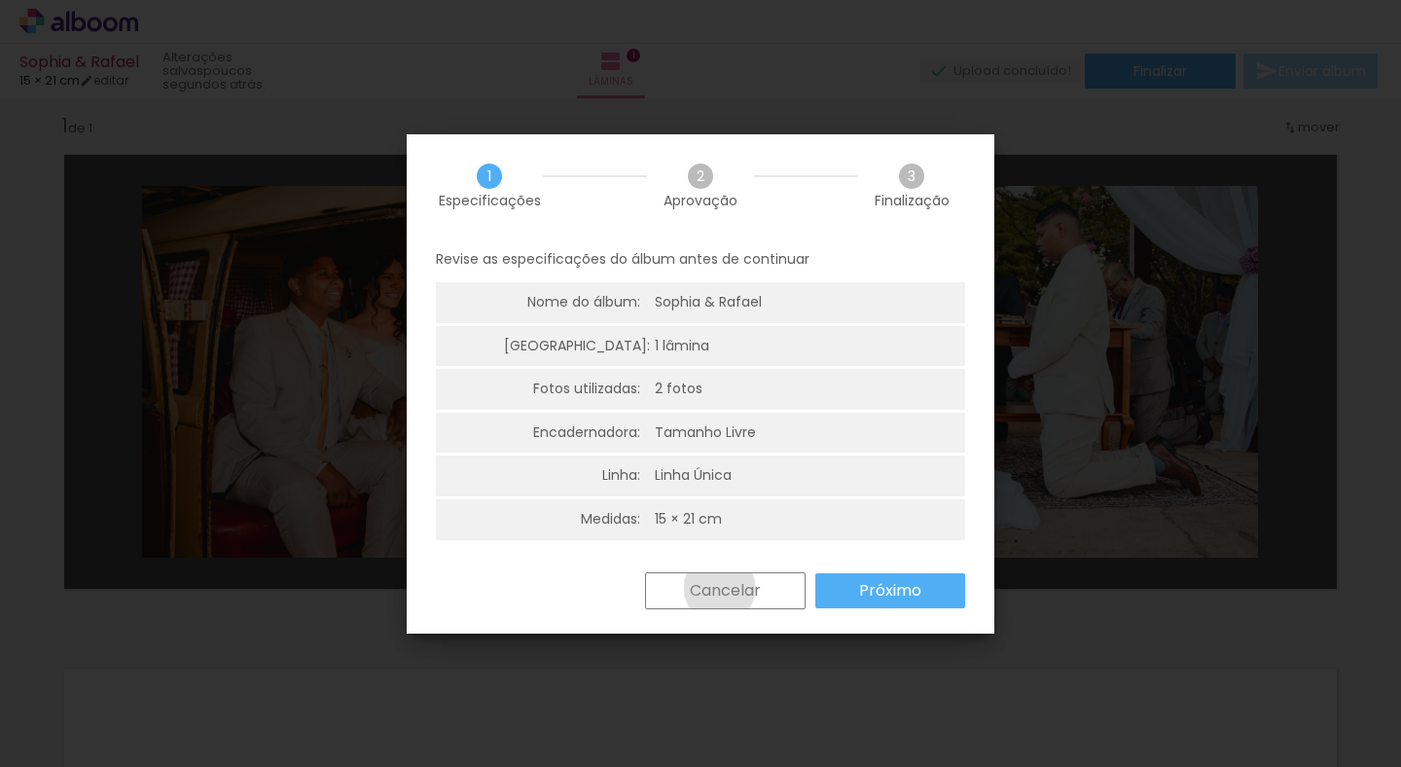
click at [0, 0] on slot "Cancelar" at bounding box center [0, 0] width 0 height 0
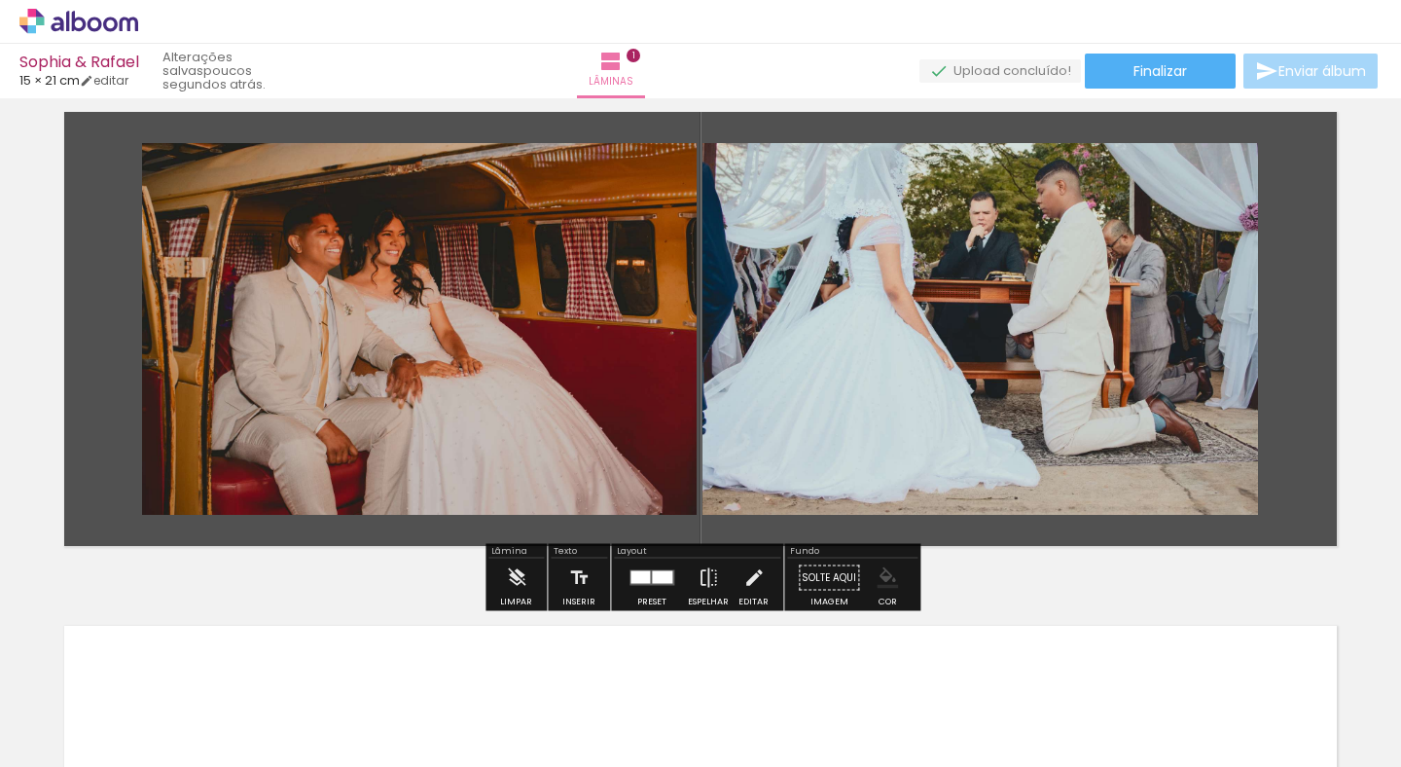
scroll to position [55, 0]
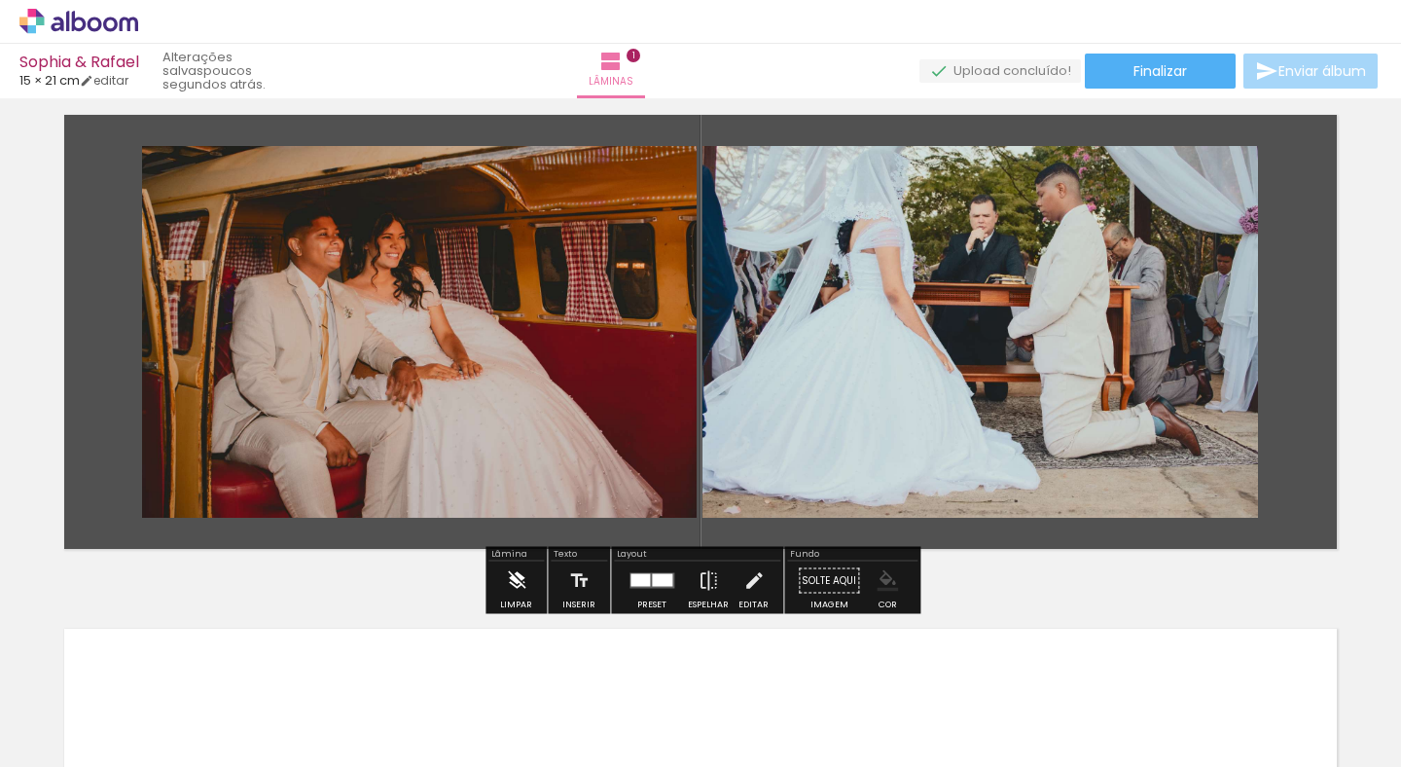
click at [522, 594] on iron-icon at bounding box center [516, 580] width 21 height 39
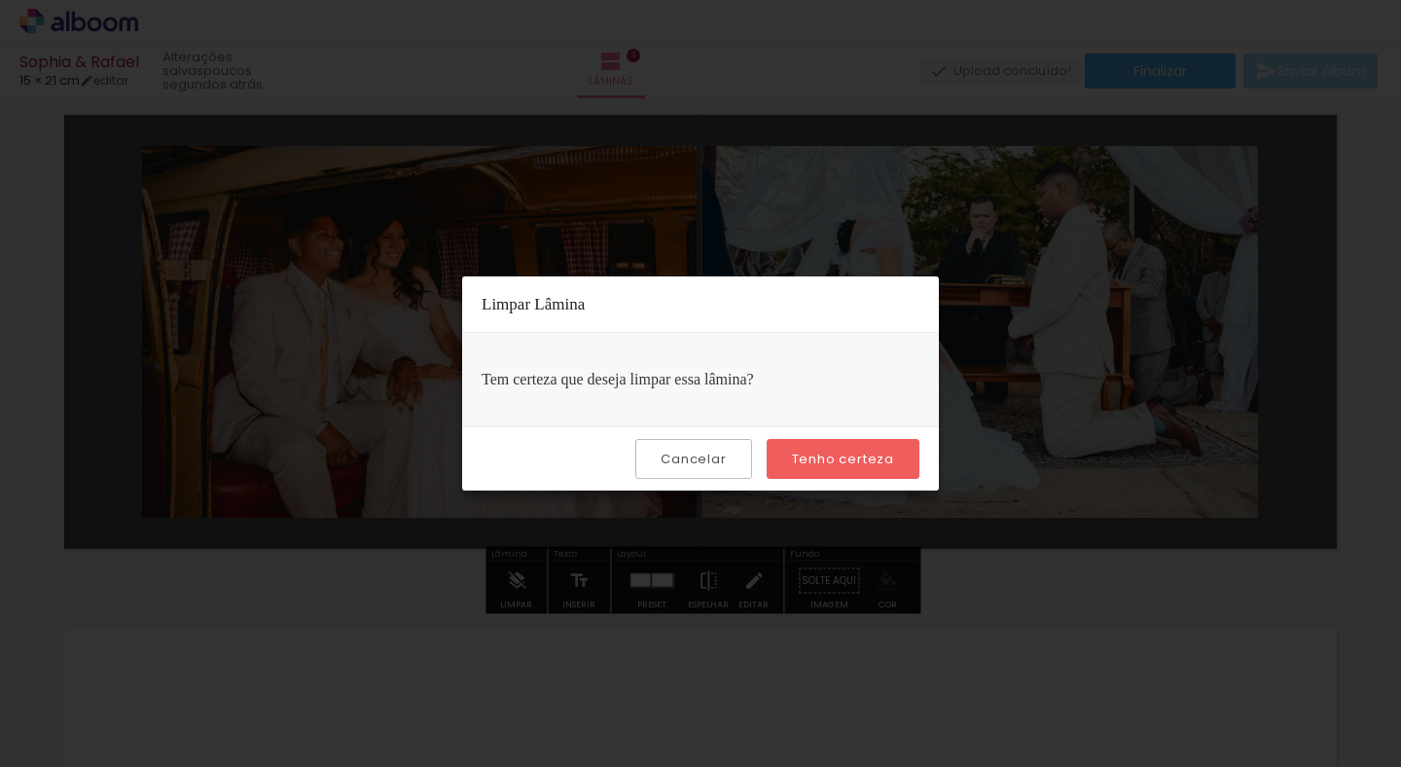
click at [806, 446] on paper-button "Tenho certeza" at bounding box center [843, 459] width 153 height 40
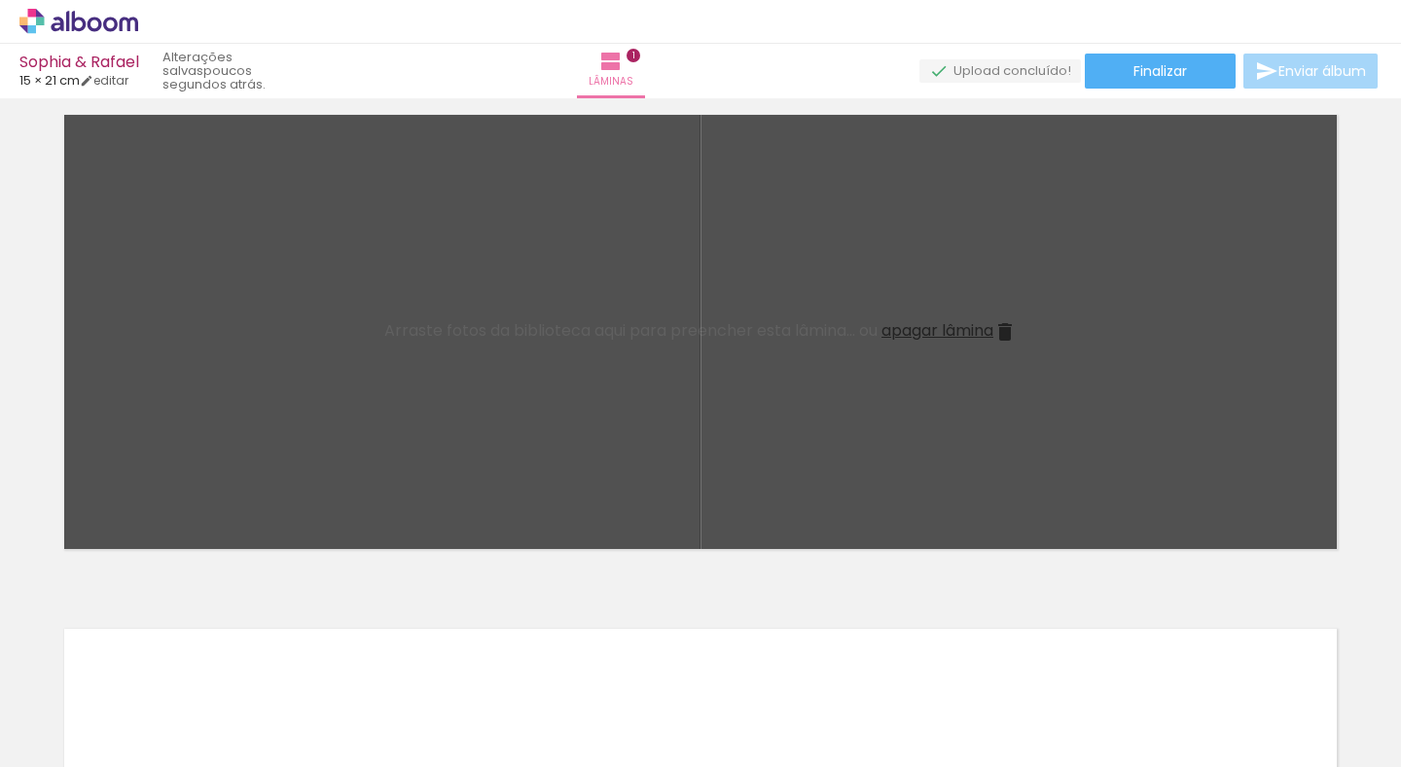
click at [850, 398] on quentale-layouter at bounding box center [701, 331] width 1304 height 465
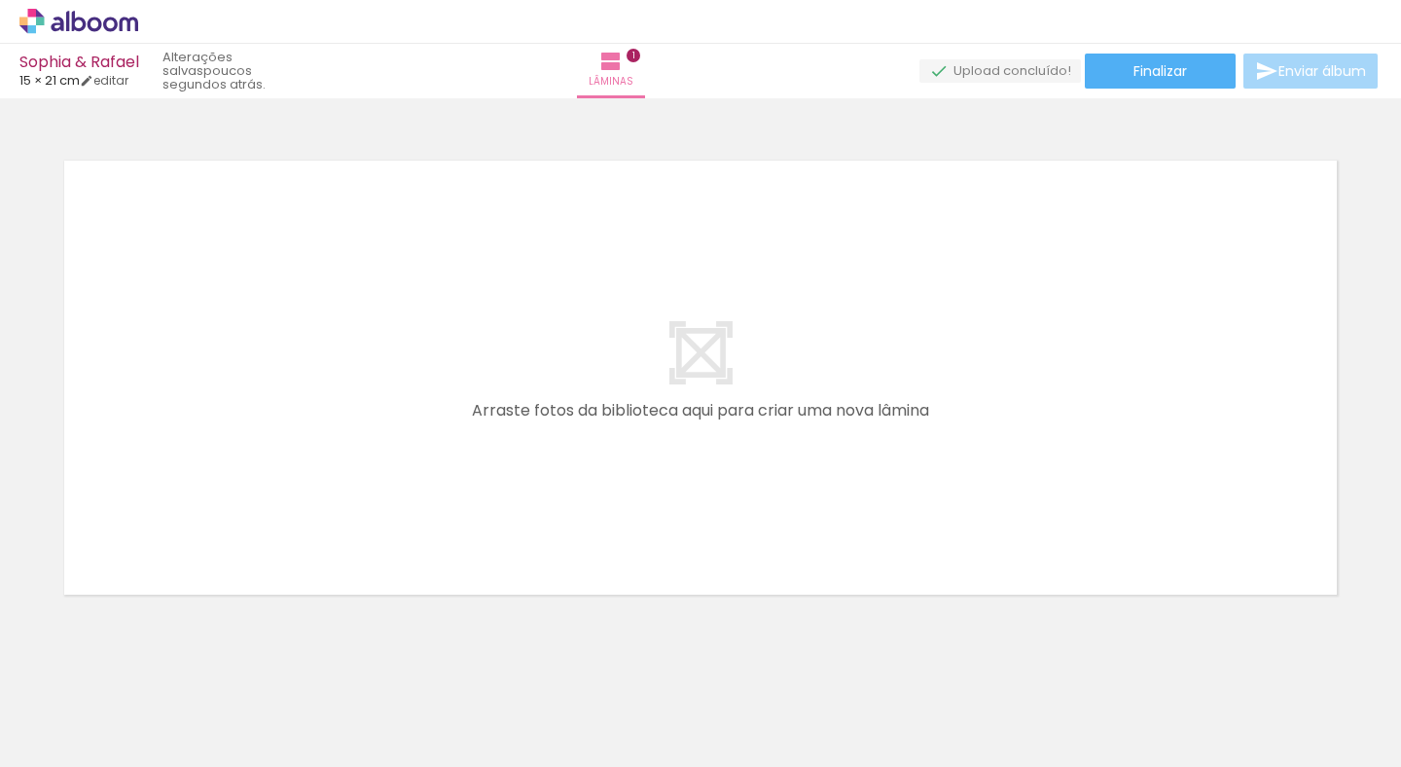
scroll to position [557, 0]
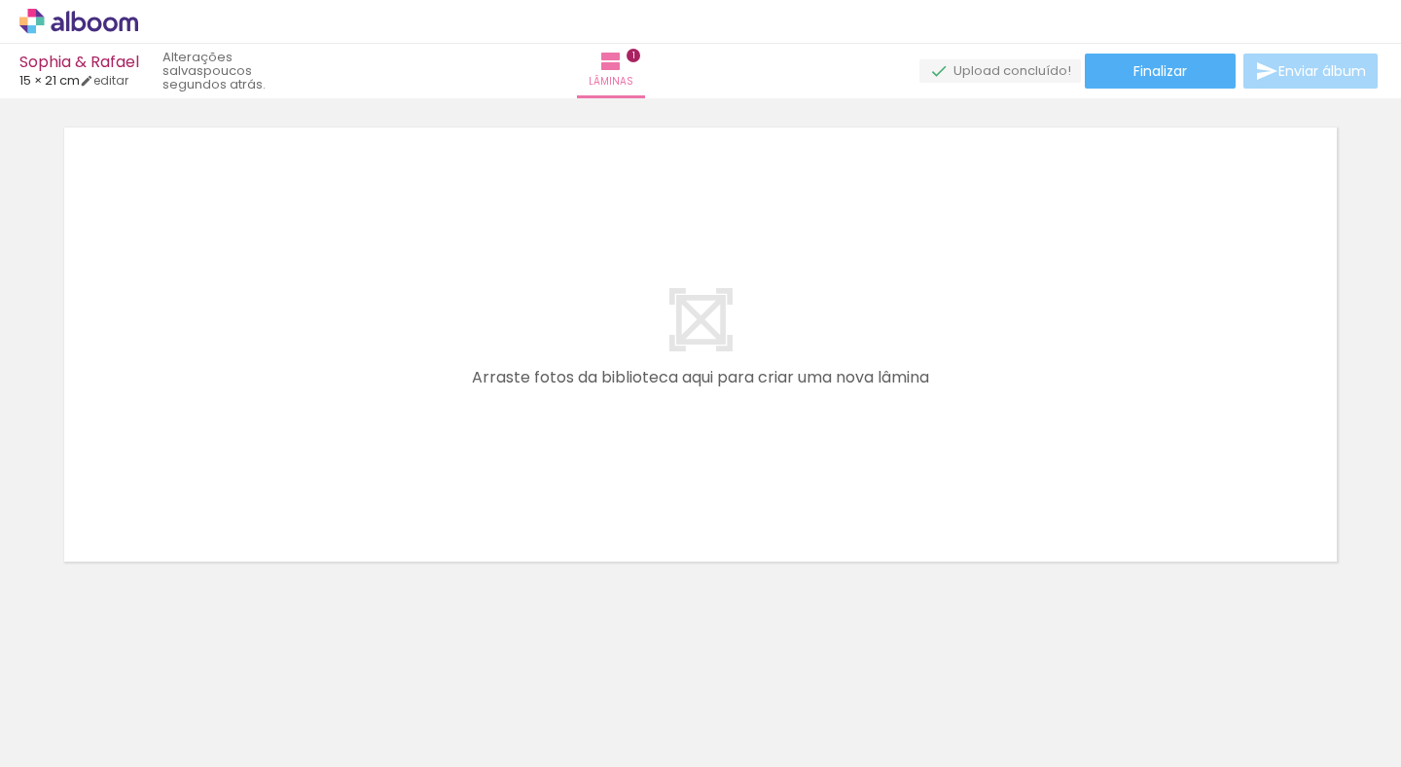
click at [698, 448] on quentale-layouter at bounding box center [701, 344] width 1304 height 465
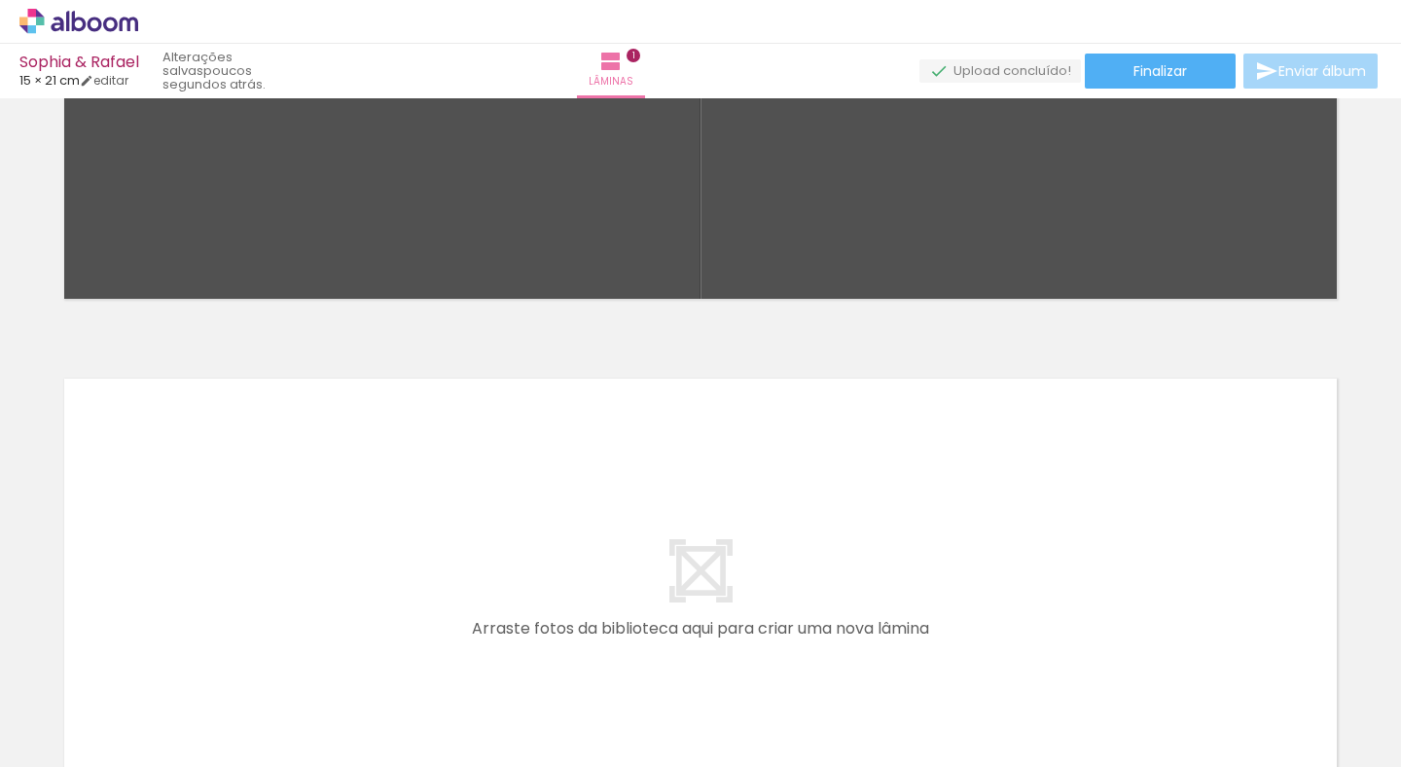
scroll to position [0, 0]
